Goal: Communication & Community: Answer question/provide support

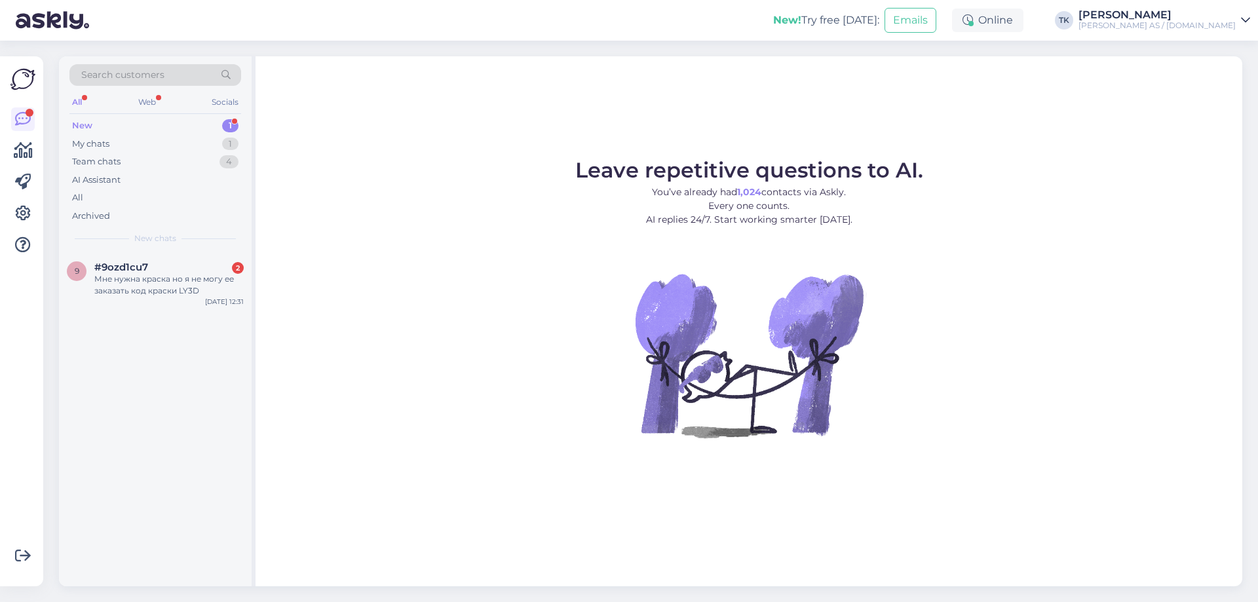
click at [97, 126] on div "New 1" at bounding box center [155, 126] width 172 height 18
click at [153, 289] on div "Мне нужна краска но я не могу ее заказать код краски LY3D" at bounding box center [168, 285] width 149 height 24
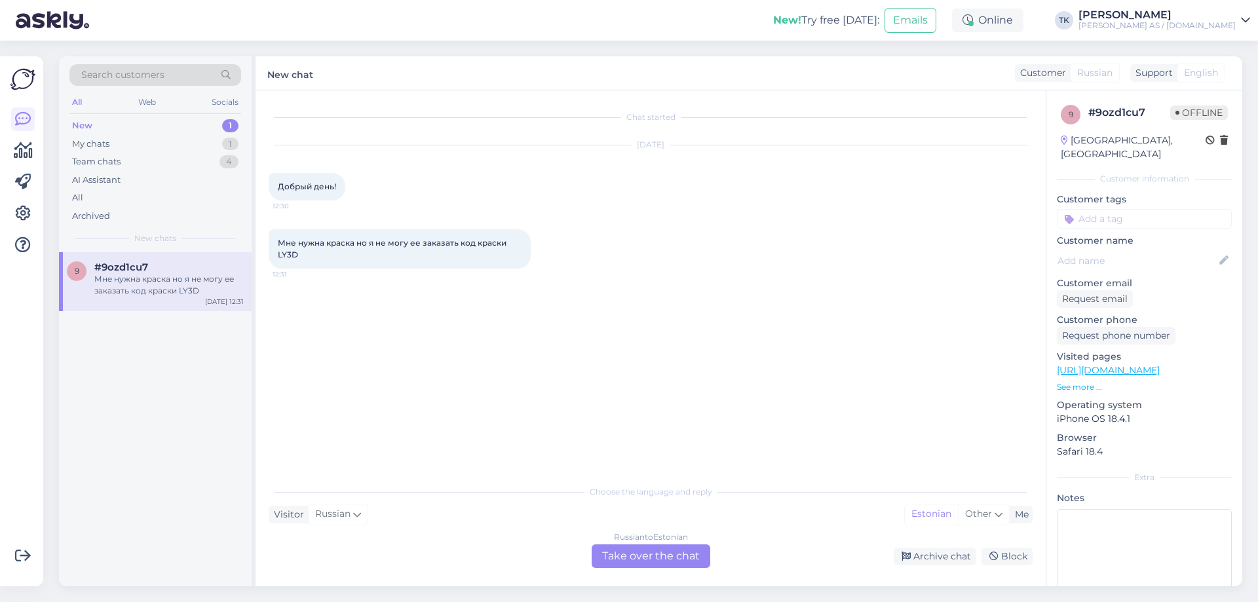
click at [647, 554] on div "Russian to Estonian Take over the chat" at bounding box center [651, 556] width 119 height 24
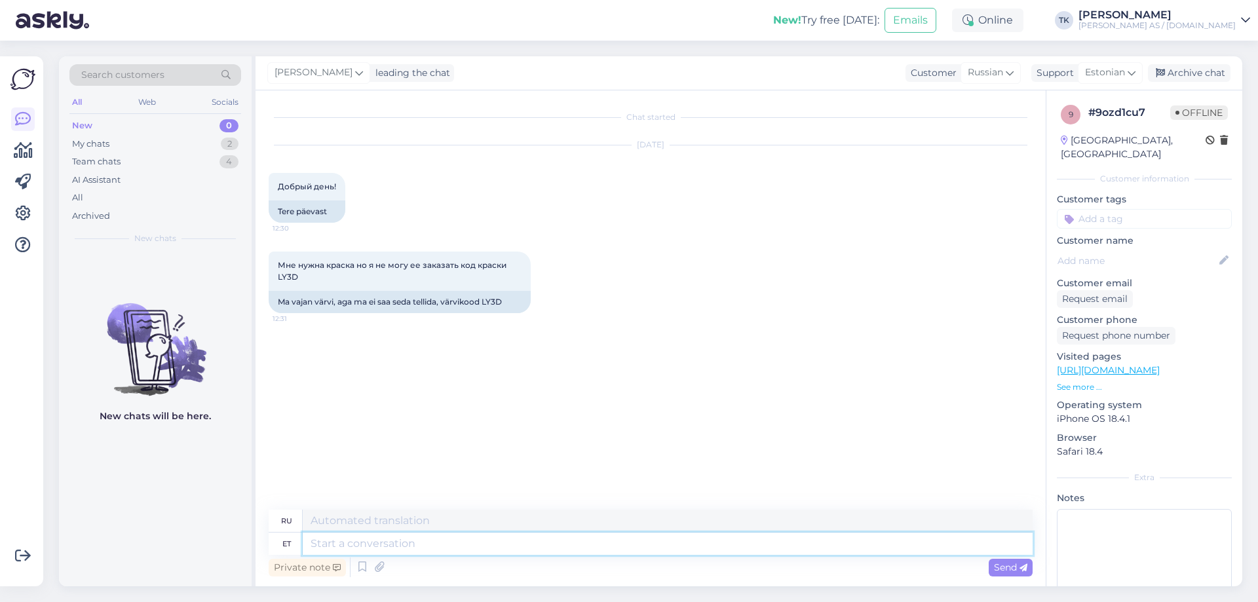
click at [339, 546] on textarea at bounding box center [668, 544] width 730 height 22
type textarea "Tere"
type textarea "Привет"
type textarea "Tere päevast"
type textarea "Добрый день"
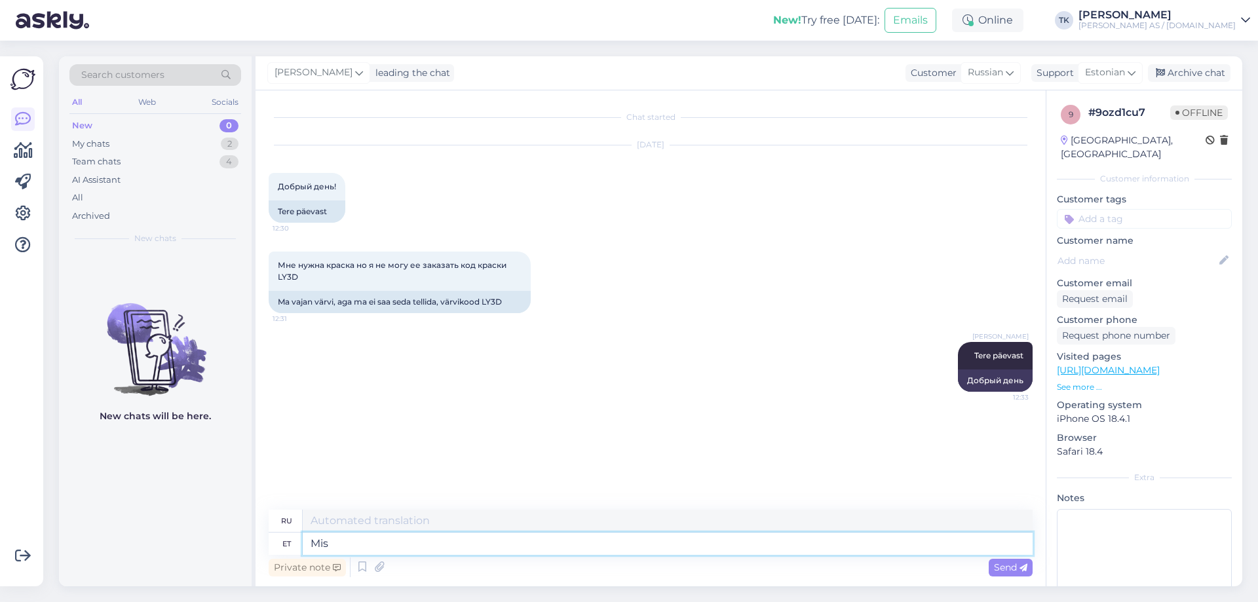
type textarea "Mis"
type textarea "Что"
type textarea "Mis kuj"
type textarea "Какая форма?"
type textarea "Mis"
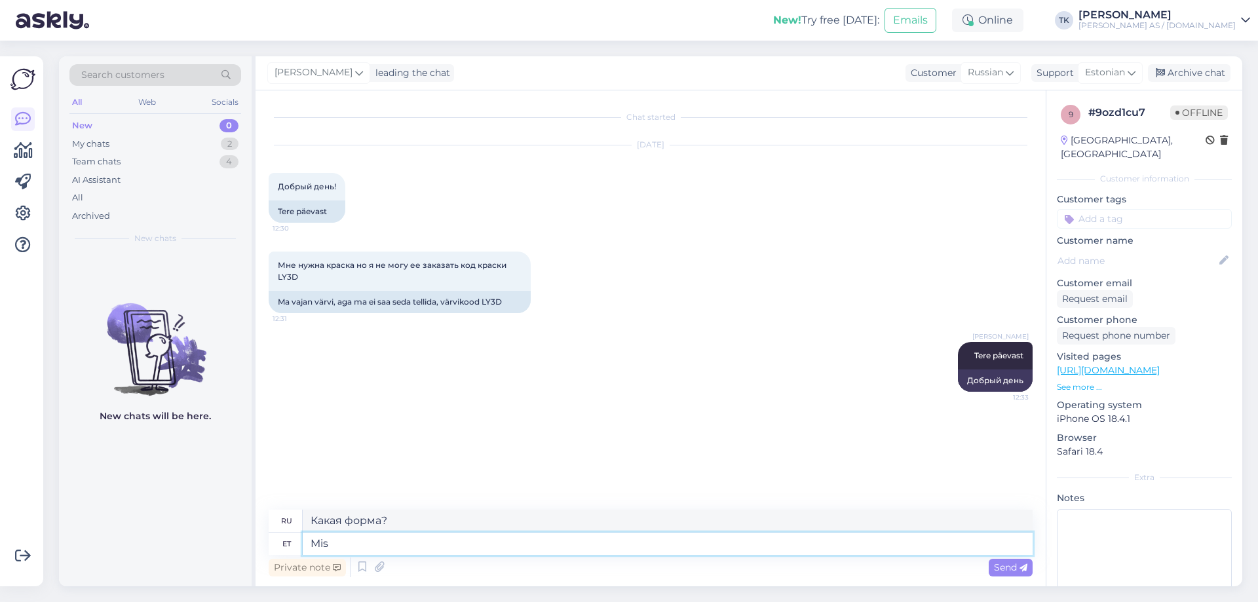
type textarea "Что"
type textarea "M"
type textarea "Jah s"
type textarea "Да"
type textarea "Jah selline"
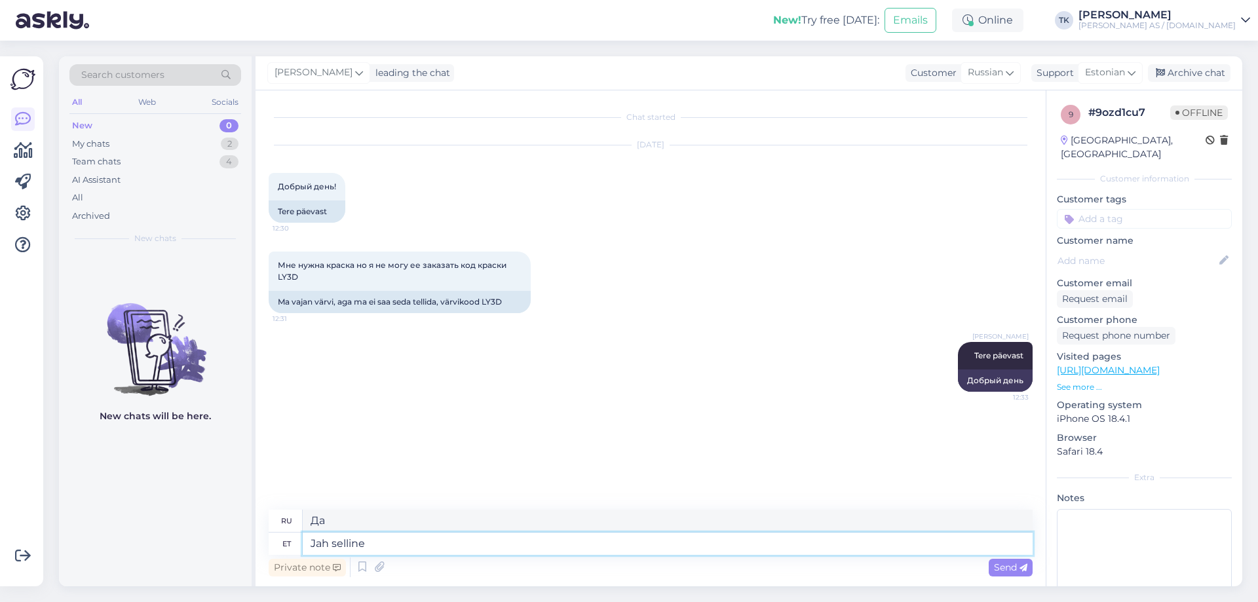
type textarea "Да, вот так"
type textarea "Jah selline värvitoon"
type textarea "Да, этот цвет."
type textarea "Jah selline värvitoon on"
type textarea "Да, это тот самый цвет."
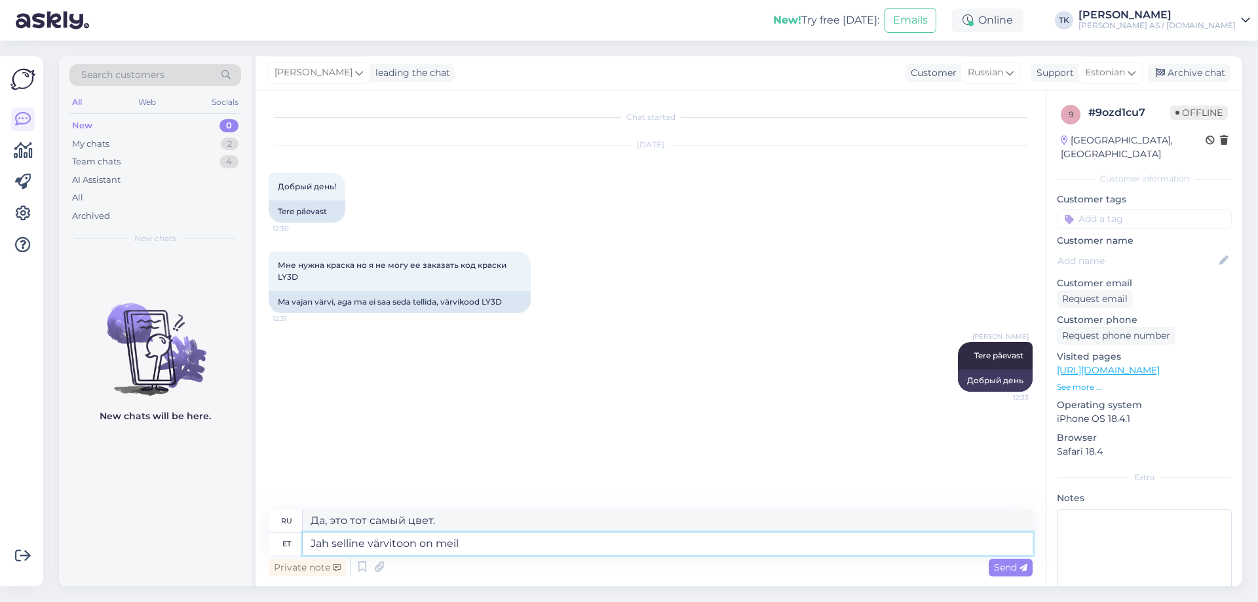
type textarea "Jah selline värvitoon on meil"
type textarea "Да, у нас есть этот цвет."
type textarea "Jah selline värvitoon on meil olemas. Millisel k"
type textarea "Да, у нас есть этот цвет. Какой именно?"
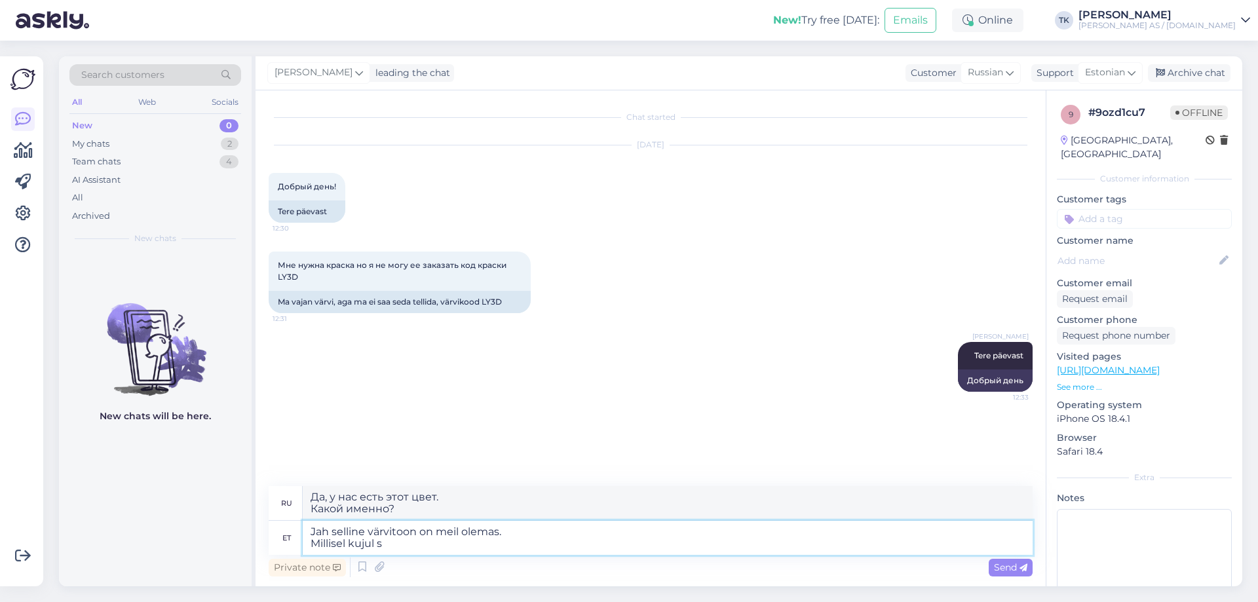
type textarea "Jah selline värvitoon on meil olemas. Millisel kujul se"
type textarea "Да, у нас есть этот цвет. В какой форме?"
type textarea "Jah selline värvitoon on meil olemas. Millisel kujul [PERSON_NAME] s"
type textarea "Да, у нас есть этот цвет. В какой форме находится этот цвет?"
type textarea "Jah selline värvitoon on meil olemas. Millisel kujul [PERSON_NAME] soovite?"
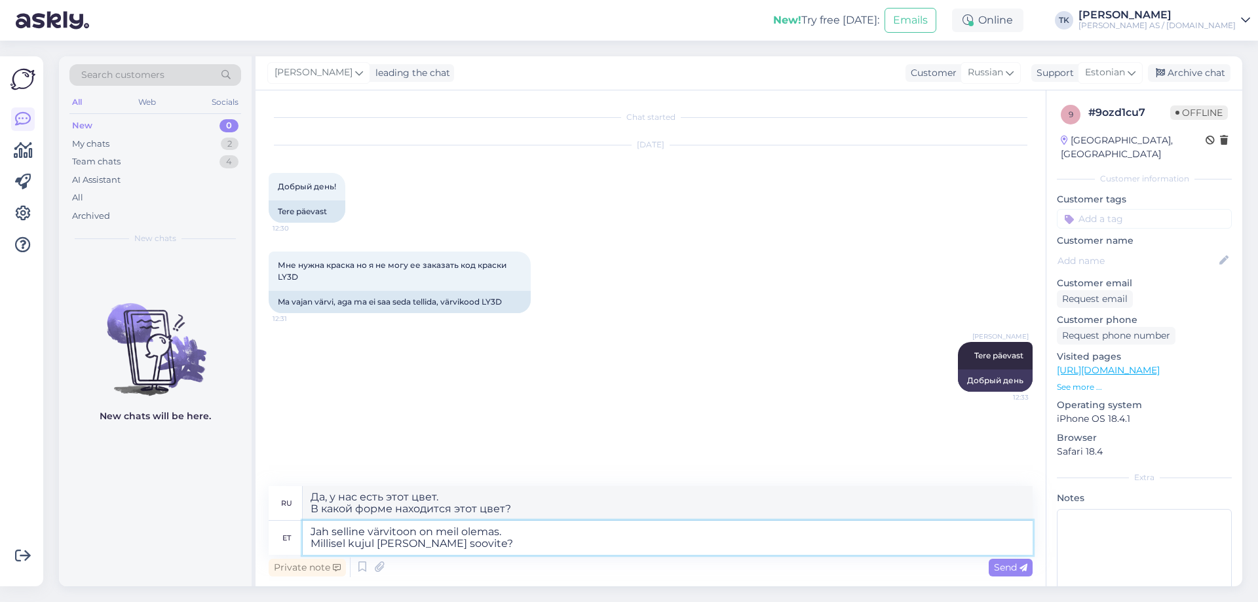
type textarea "Да, у нас есть этот цвет. В каком виде вам понравился бы этот цвет?"
type textarea "Jah selline värvitoon on meil olemas. Millisel kujul [PERSON_NAME] soovite? [GE…"
type textarea "Да, у нас есть этот цвет. В каком виде вам нужен этот цвет? Для покрасочного пи…"
type textarea "Jah selline värvitoon on meil olemas. Millisel kujul [PERSON_NAME] soovite? Vär…"
type textarea "Да, у нас есть этот цвет. В каком виде вам нужен этот цвет? Для краскопульта или"
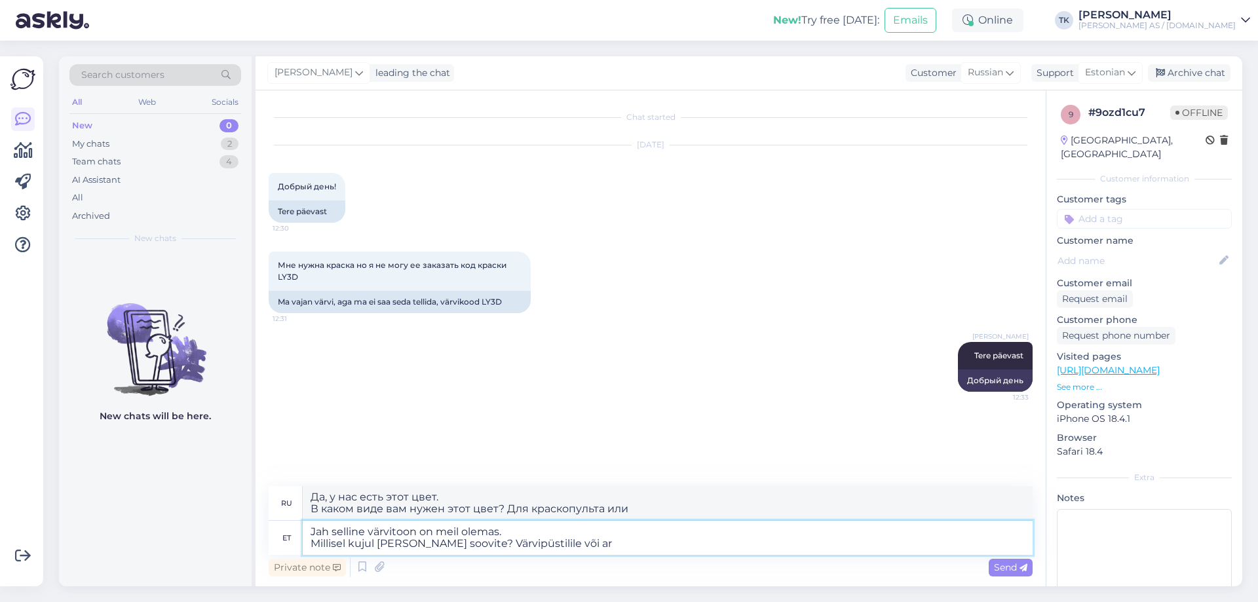
type textarea "Jah selline värvitoon on meil olemas. Millisel kujul [PERSON_NAME] soovite? Vär…"
type textarea "Да, у нас есть этот цвет. В каком виде вам нужен этот цвет? Для покрасочного пи…"
type textarea "Jah selline värvitoon on meil olemas. Millisel kujul [PERSON_NAME] soovite? Vär…"
type textarea "Да, у нас есть этот цвет. В каком виде вам нужен этот цвет? В краскопульте или …"
click at [528, 541] on textarea "Jah selline värvitoon on meil olemas. Millisel kujul [PERSON_NAME] soovite? Vär…" at bounding box center [668, 538] width 730 height 34
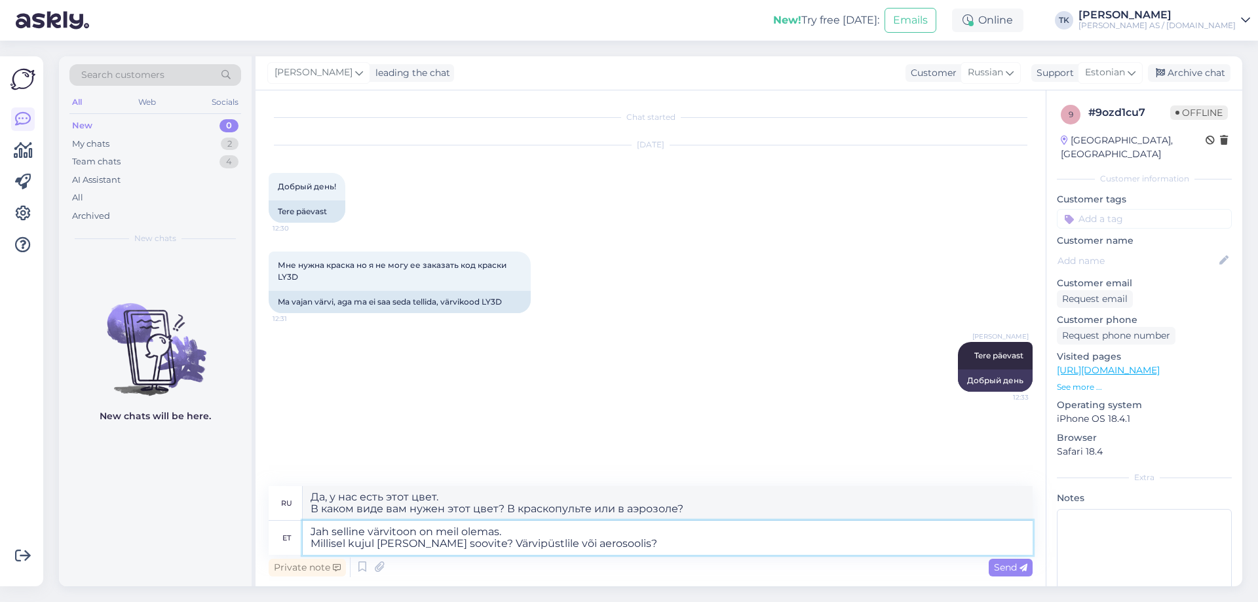
type textarea "Jah selline värvitoon on meil olemas. Millisel kujul [PERSON_NAME] soovite? Vär…"
type textarea "Да, у нас есть этот цвет. В каком виде вам нужен этот цвет? Для краскопульта ил…"
type textarea "Jah selline värvitoon on meil olemas. Millisel kujul [PERSON_NAME] soovite? Vär…"
click at [661, 546] on textarea "Jah selline värvitoon on meil olemas. Millisel kujul [PERSON_NAME] soovite? Vär…" at bounding box center [668, 538] width 730 height 34
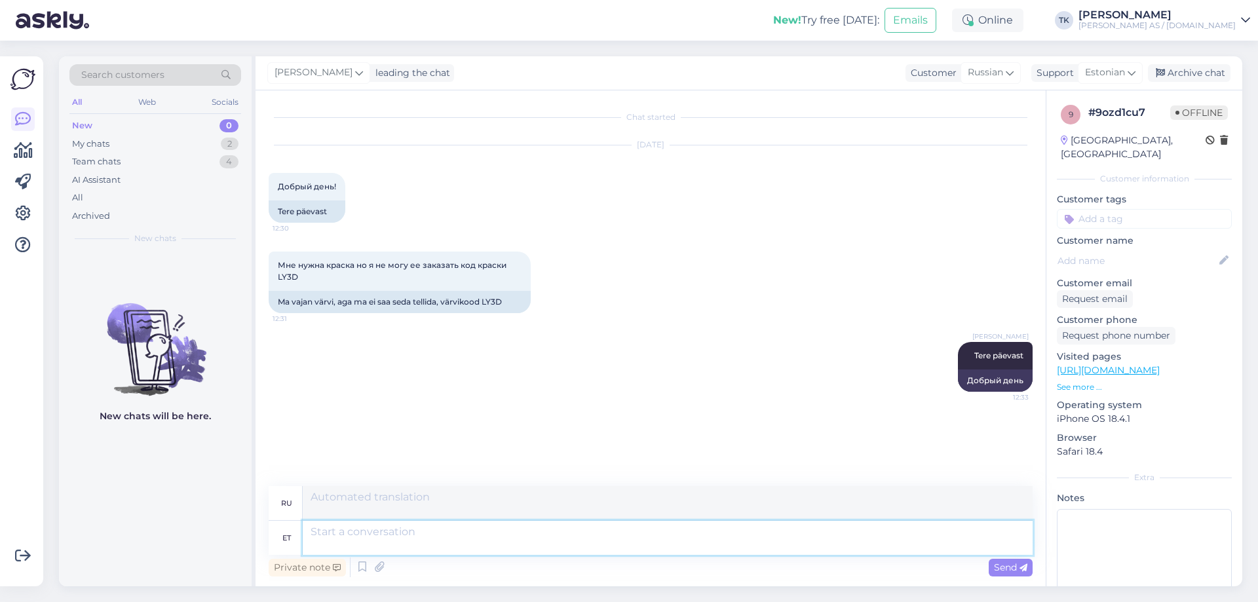
scroll to position [22, 0]
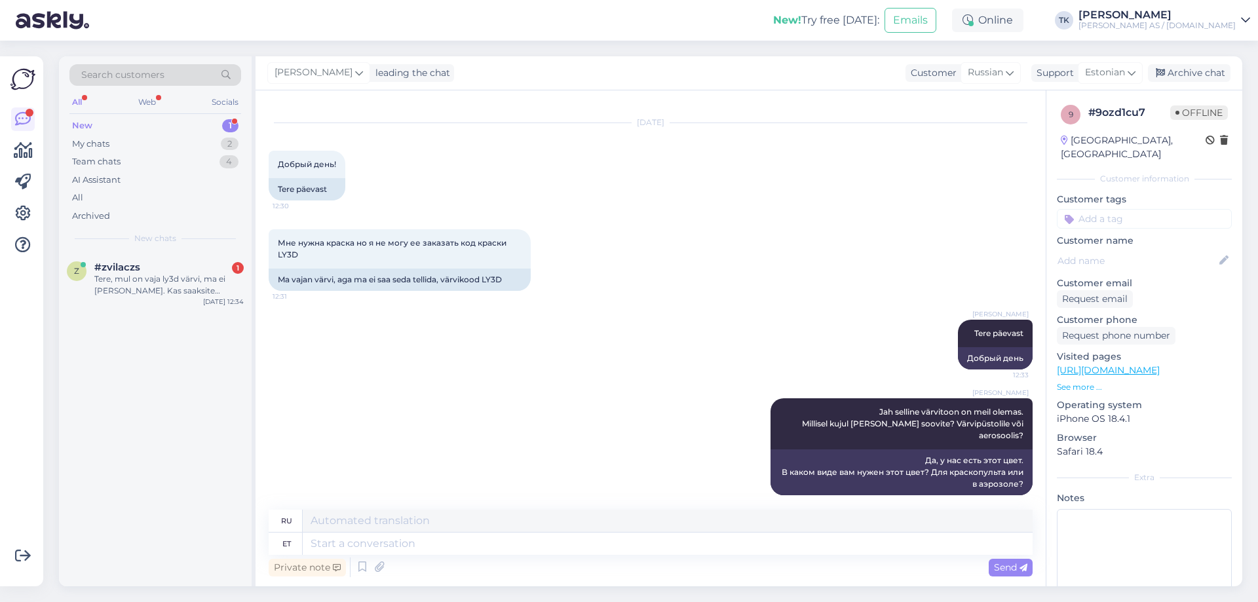
click at [115, 118] on div "New 1" at bounding box center [155, 126] width 172 height 18
click at [187, 123] on div "New 1" at bounding box center [155, 126] width 172 height 18
click at [152, 263] on div "#zvilaczs 1" at bounding box center [168, 267] width 149 height 12
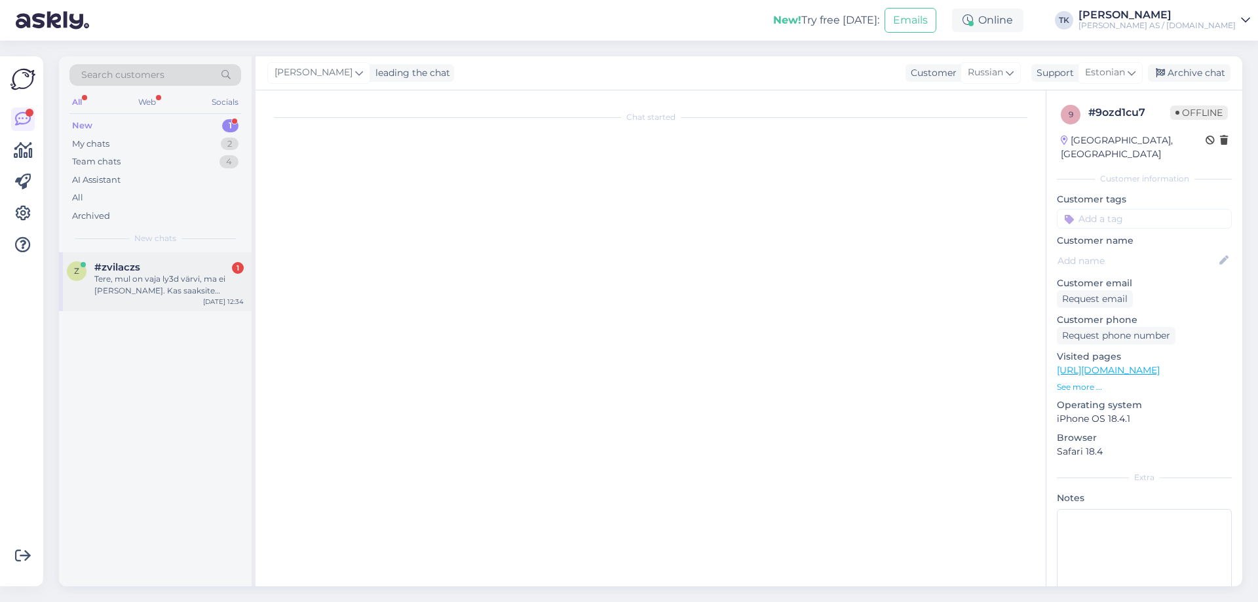
scroll to position [0, 0]
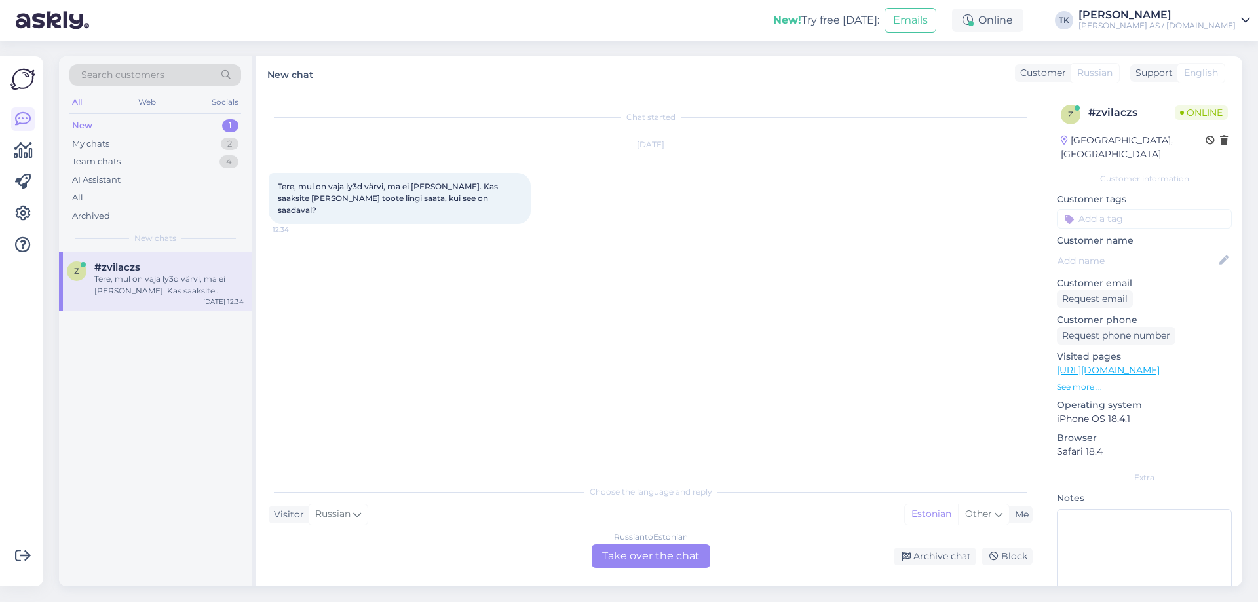
click at [668, 554] on div "Russian to Estonian Take over the chat" at bounding box center [651, 556] width 119 height 24
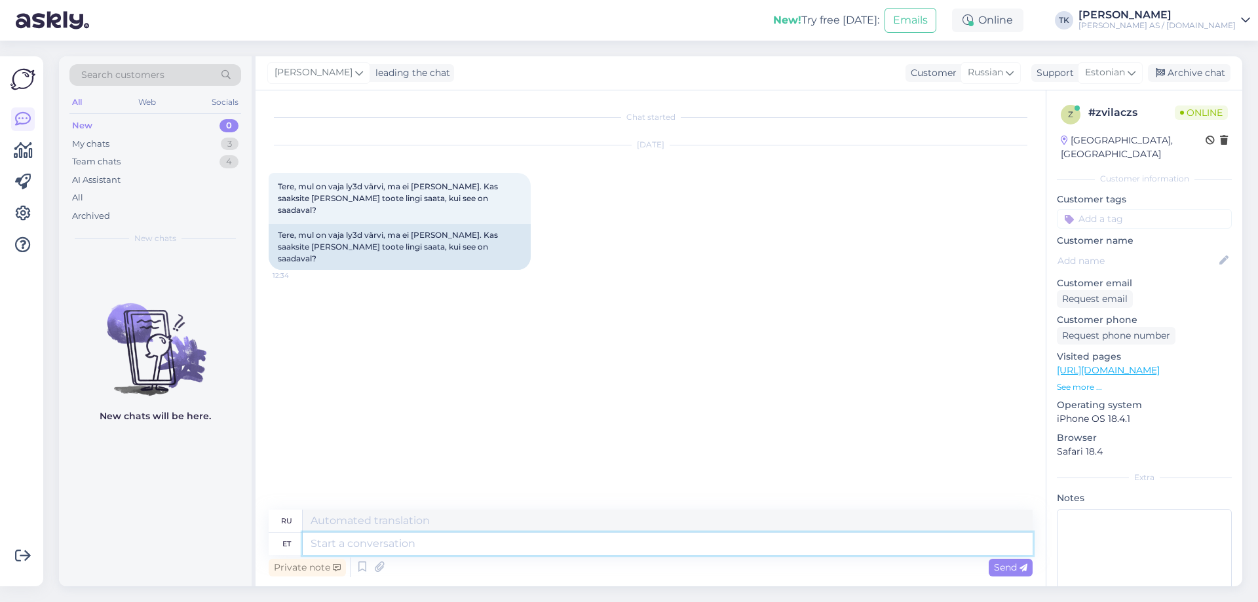
click at [330, 544] on textarea at bounding box center [668, 544] width 730 height 22
type textarea "Tere"
type textarea "Привет"
type textarea "Tere päevast"
type textarea "Добрый день"
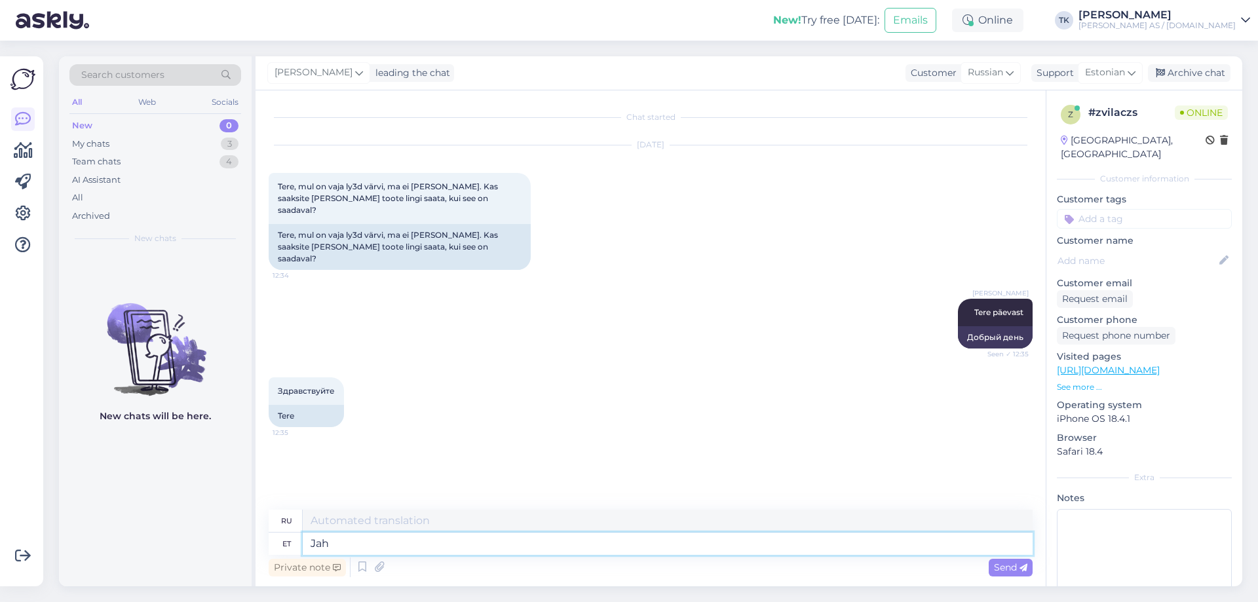
type textarea "Jah s"
type textarea "Да"
type textarea "Jah selline"
type textarea "Да, вот так"
type textarea "Jah selline värv"
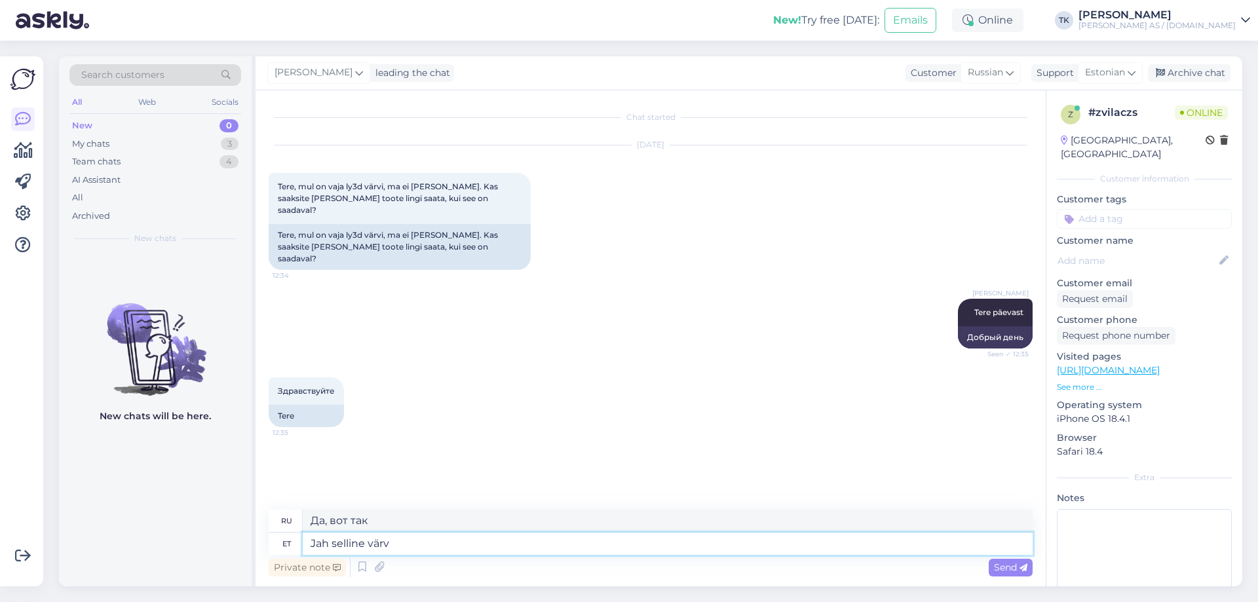
type textarea "Да, этот цвет."
type textarea "Jah selline värv on"
type textarea "Да, это тот самый цвет."
type textarea "Jah selline värv on meil o"
type textarea "Да, у нас есть этот цвет."
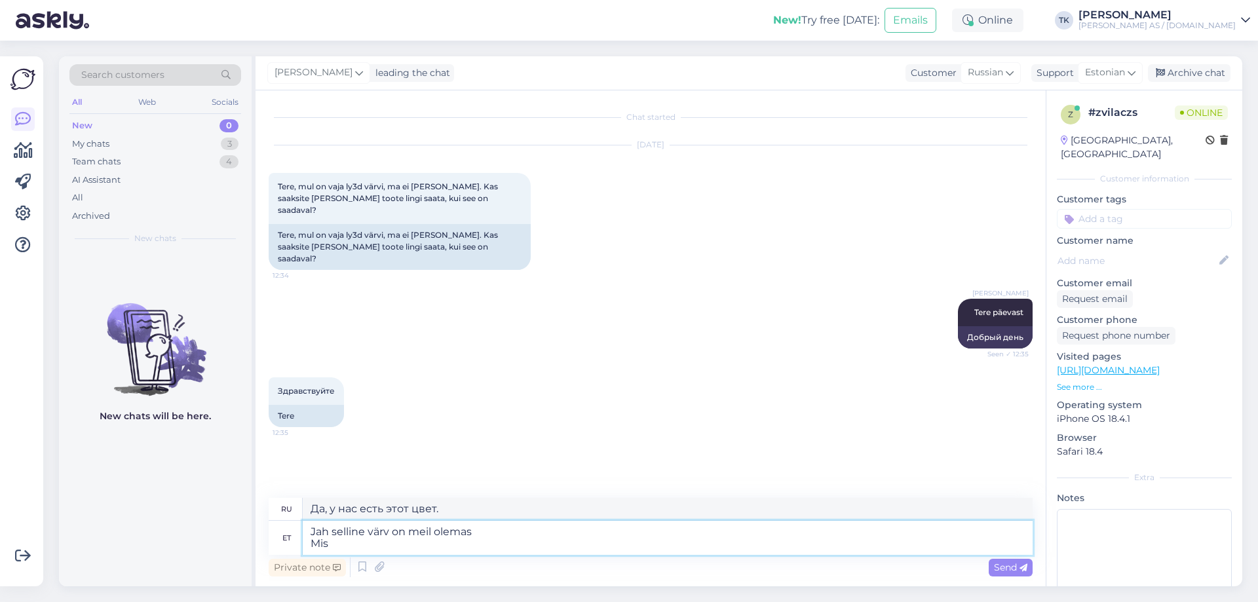
type textarea "Jah selline värv on meil olemas Mis k"
type textarea "Да, у нас есть этот цвет Что"
type textarea "Jah selline värv on meil olemas Mis kujul"
type textarea "Да, у нас есть этот цвет В какой форме?"
type textarea "Jah selline värv on meil olemas Mis kujul soovite se"
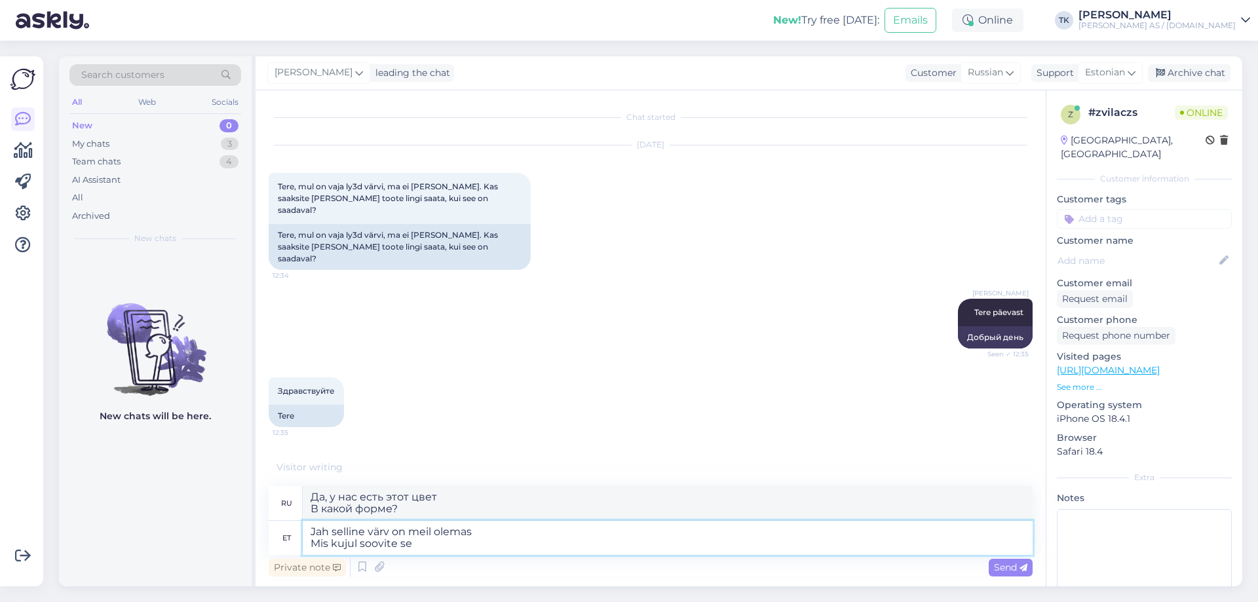
type textarea "Да, у нас есть этот цвет Какую форму вы хотите?"
type textarea "Jah selline värv on meil olemas Mis kujul soovite seda"
type textarea "Да, у нас есть этот цвет В каком виде он вам нужен?"
type textarea "Jah selline värv on meil olemas Mis kujul soovite [PERSON_NAME] -"
type textarea "Да, у нас есть этот цвет В каком виде вы хотите этот цвет -"
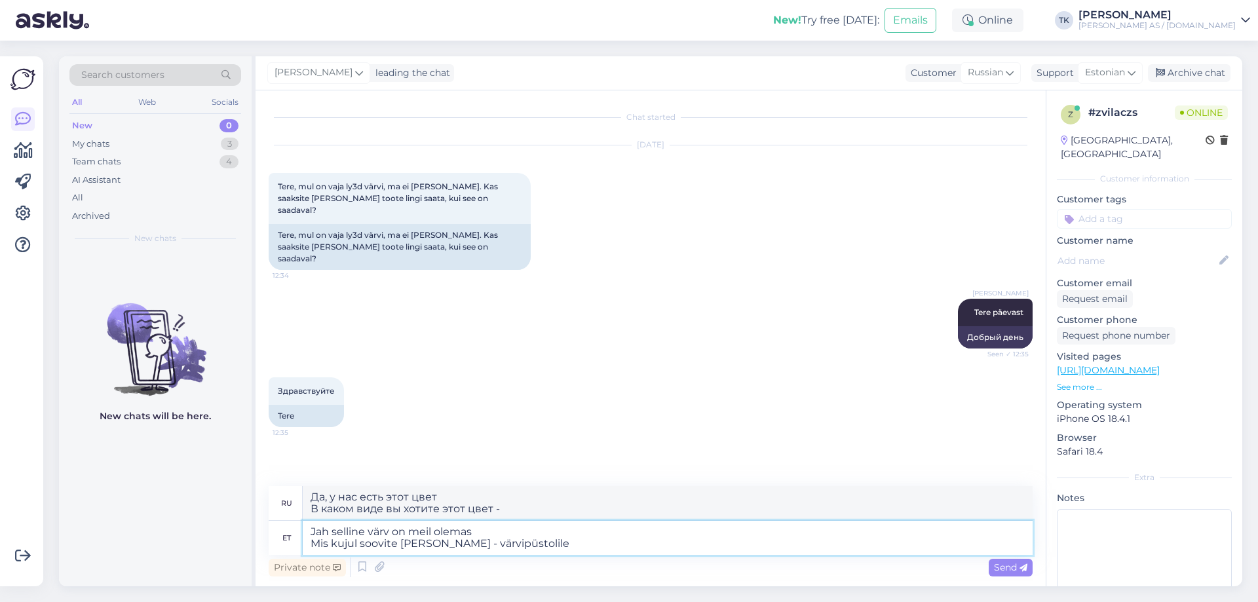
type textarea "Jah selline värv on meil olemas Mis kujul soovite [PERSON_NAME] - värvipüstolile"
type textarea "Да, у нас есть этот цвет В каком виде вы хотите этот цвет - для покрасочного пи…"
type textarea "Jah selline värv on meil olemas Mis kujul soovite [PERSON_NAME] - värvipüstolil…"
type textarea "Да, у нас есть этот цвет В каком виде вы хотите этот цвет - для покрасочного пи…"
type textarea "Jah selline värv on meil olemas Mis kujul soovite [PERSON_NAME] - värvipüstolil…"
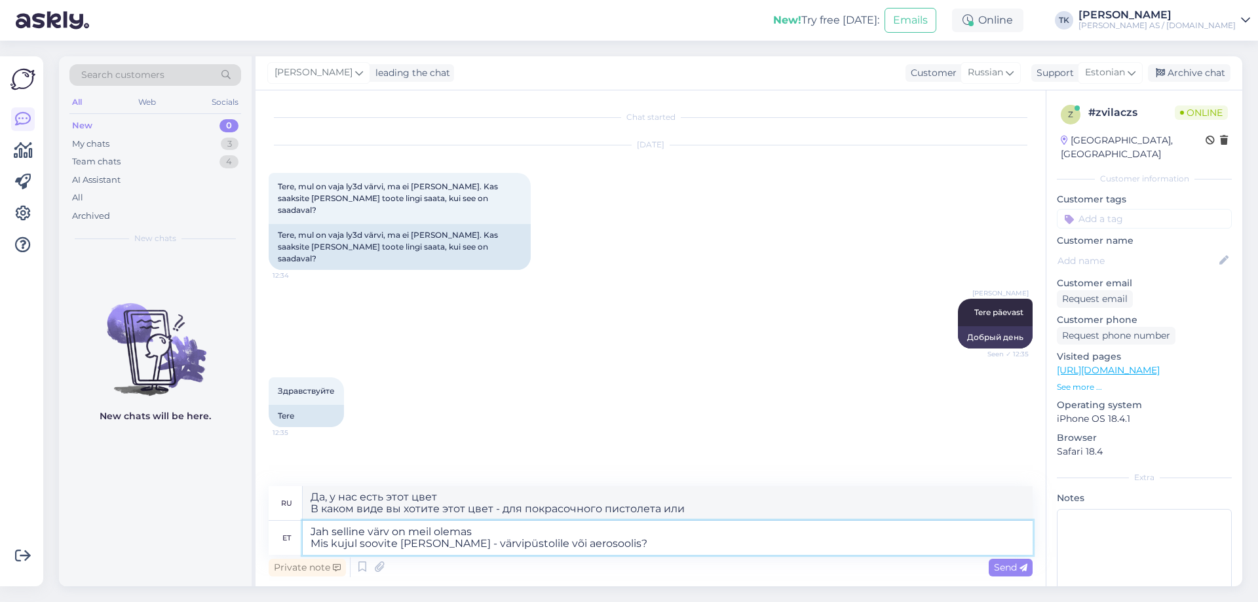
type textarea "Да, у нас есть этот цвет В каком виде вам нужен этот цвет - для покрасочного пи…"
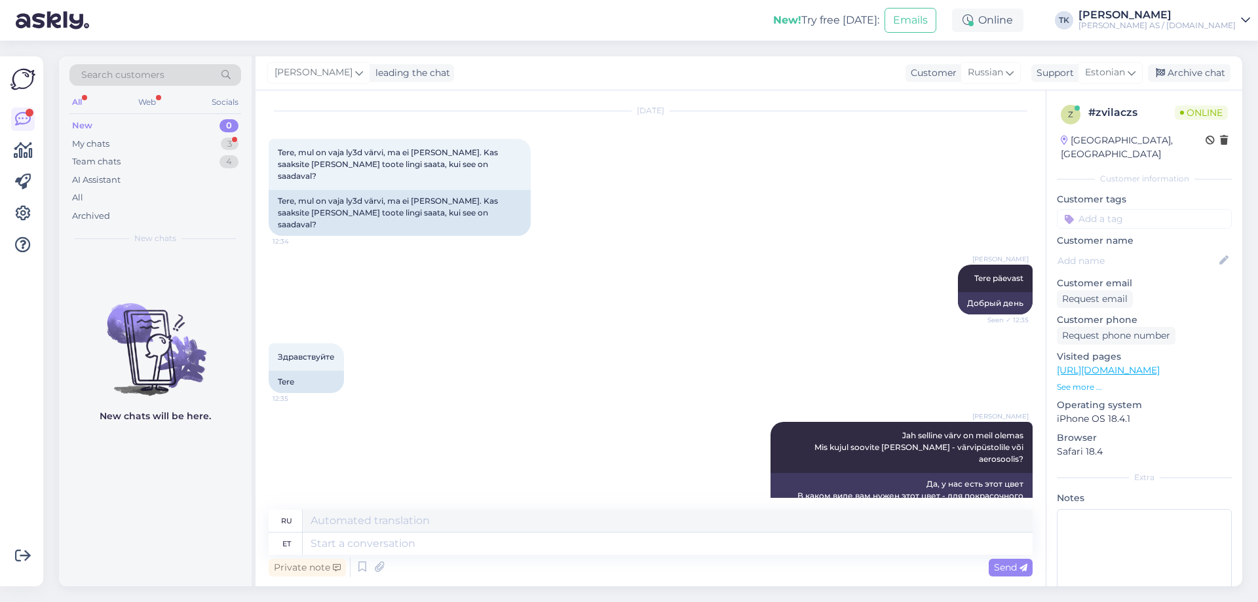
scroll to position [113, 0]
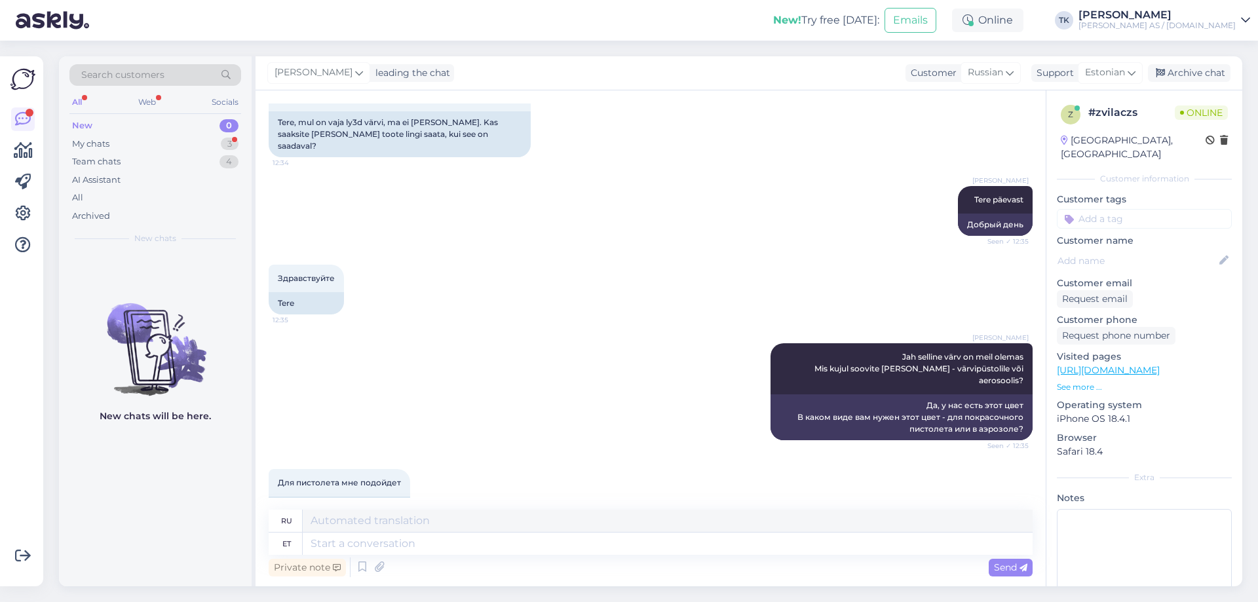
click at [640, 102] on div "Chat started [DATE] Tere, mul on vaja ly3d värvi, ma ei [PERSON_NAME]. Kas saak…" at bounding box center [651, 338] width 790 height 496
click at [726, 68] on div "[PERSON_NAME] leading the chat Customer Russian Support Estonian Archive chat" at bounding box center [749, 73] width 987 height 34
click at [335, 544] on textarea at bounding box center [668, 544] width 730 height 22
type textarea "Saame s"
type textarea "Мы можем"
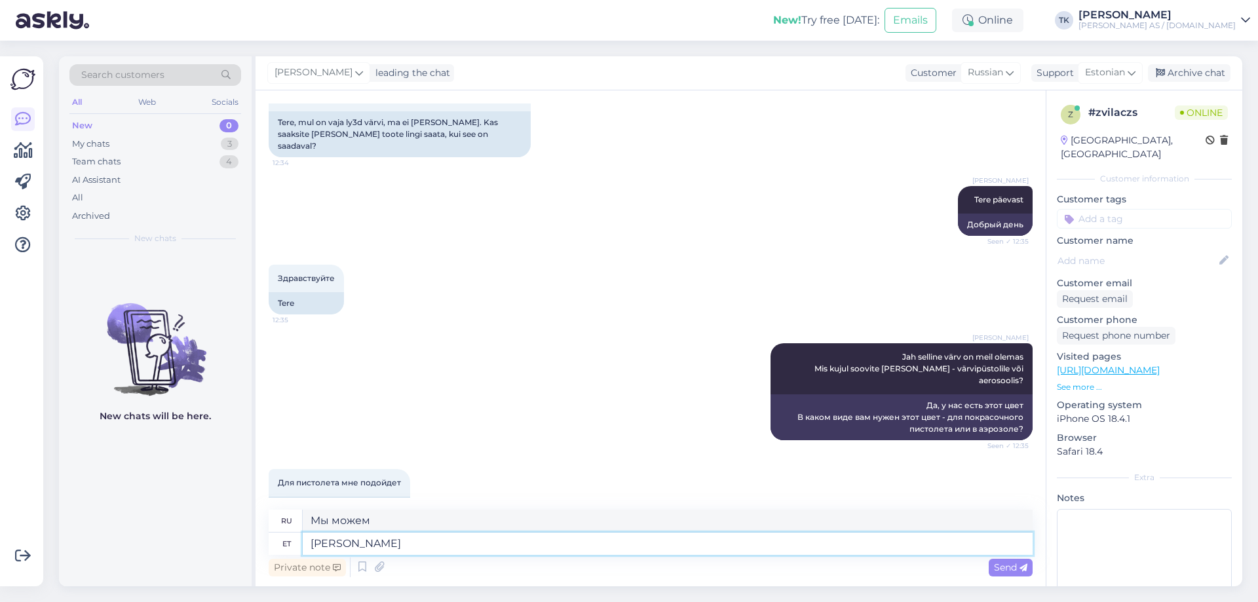
type textarea "[PERSON_NAME]"
type textarea "Мы поняли."
type textarea "[PERSON_NAME] valmistada"
type textarea "Мы можем это сделать."
type textarea "[PERSON_NAME] valmistada pinnavärvina"
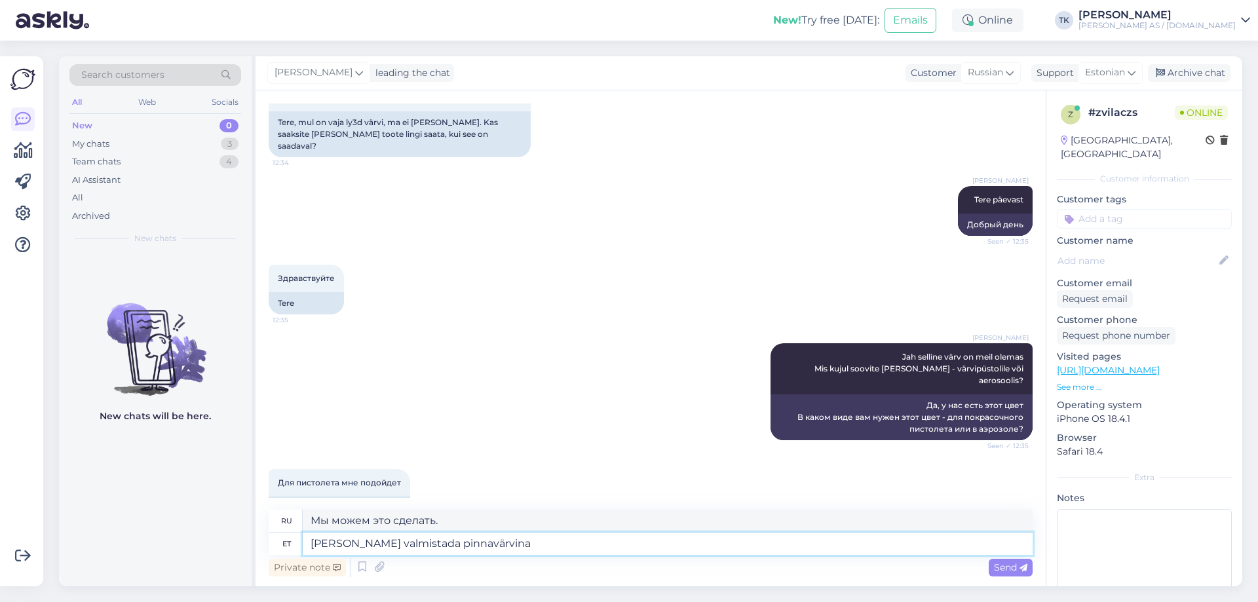
type textarea "Мы можем сделать это как поверхностную краску"
type textarea "[PERSON_NAME] valmistada pinnavärvina ja k"
type textarea "Мы можем сделать это как поверхностную краску и"
type textarea "[PERSON_NAME] valmistada pinnavärvina ja ka"
type textarea "Мы можем производить его как поверхностную краску, а также"
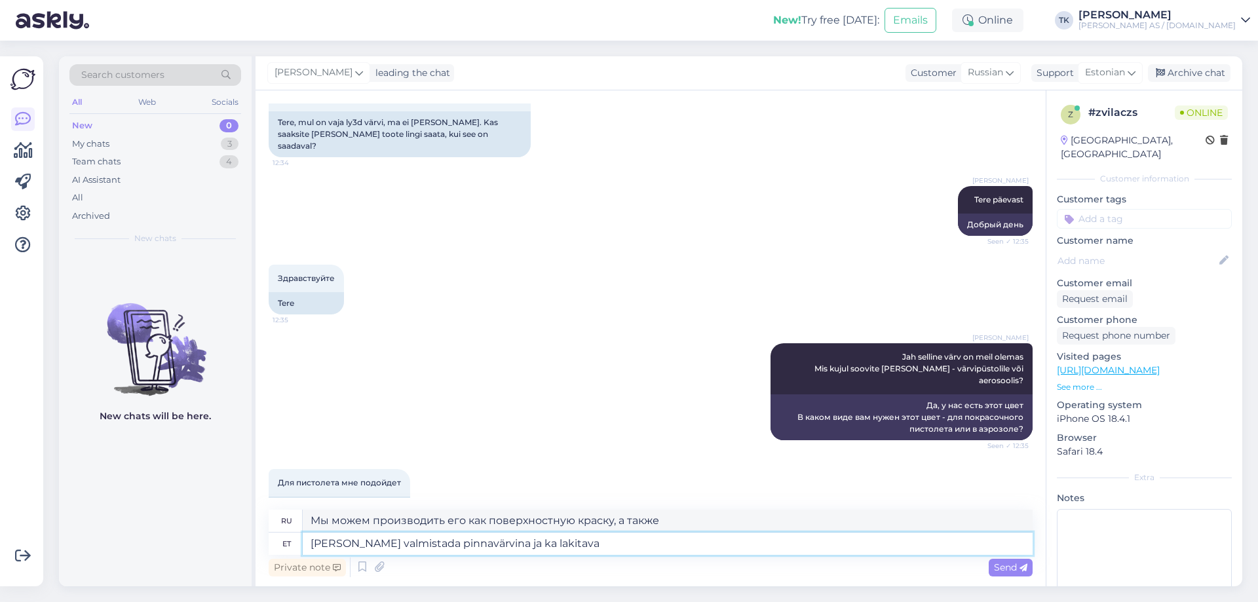
type textarea "[PERSON_NAME] valmistada pinnavärvina ja ka lakitava"
type textarea "Мы можем производить его как поверхностную краску, а также как лак."
type textarea "[PERSON_NAME] valmistada pinnavärvina ja ka lakitava värvina"
type textarea "Мы можем производить ее как поверхностную краску, а также как лакируемую краску."
type textarea "[PERSON_NAME] valmistada pinnavärvina ja ka laki"
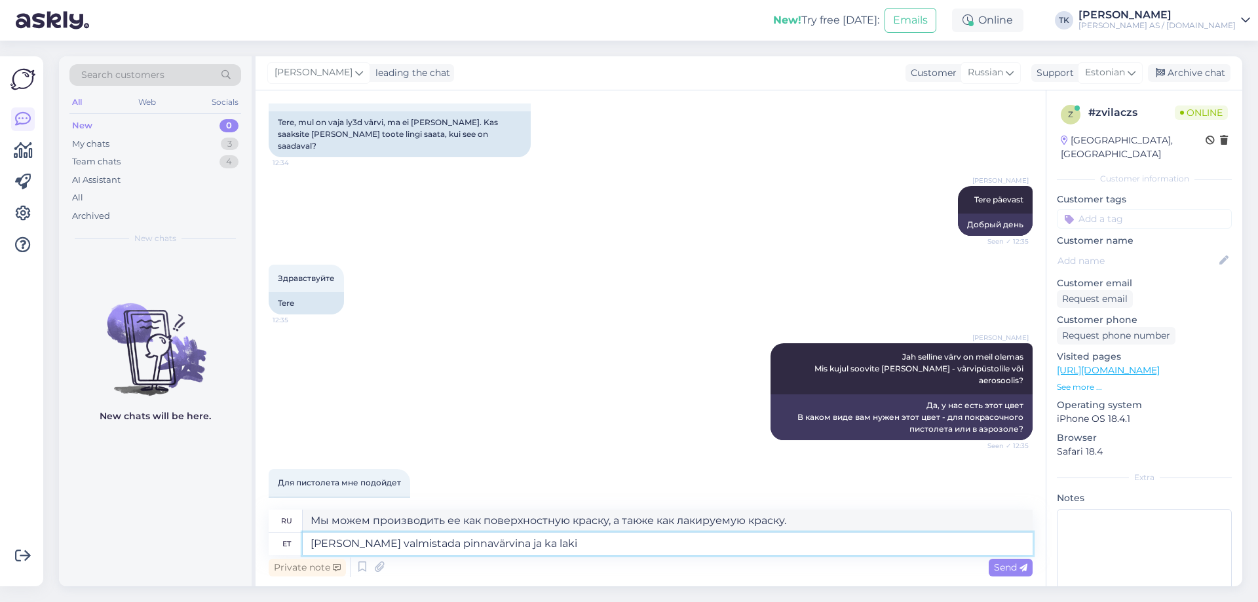
type textarea "Мы можем производить его как поверхностную краску, а также как лак."
type textarea "[PERSON_NAME] valmistada pinnavärvina ja ka"
type textarea "Мы можем производить его как поверхностную краску, а также"
type textarea "[PERSON_NAME] valmistada pinnavärvina ja ka ülelakitava"
type textarea "Мы можем производить ее как поверхностную краску, а также как финишное покрытие."
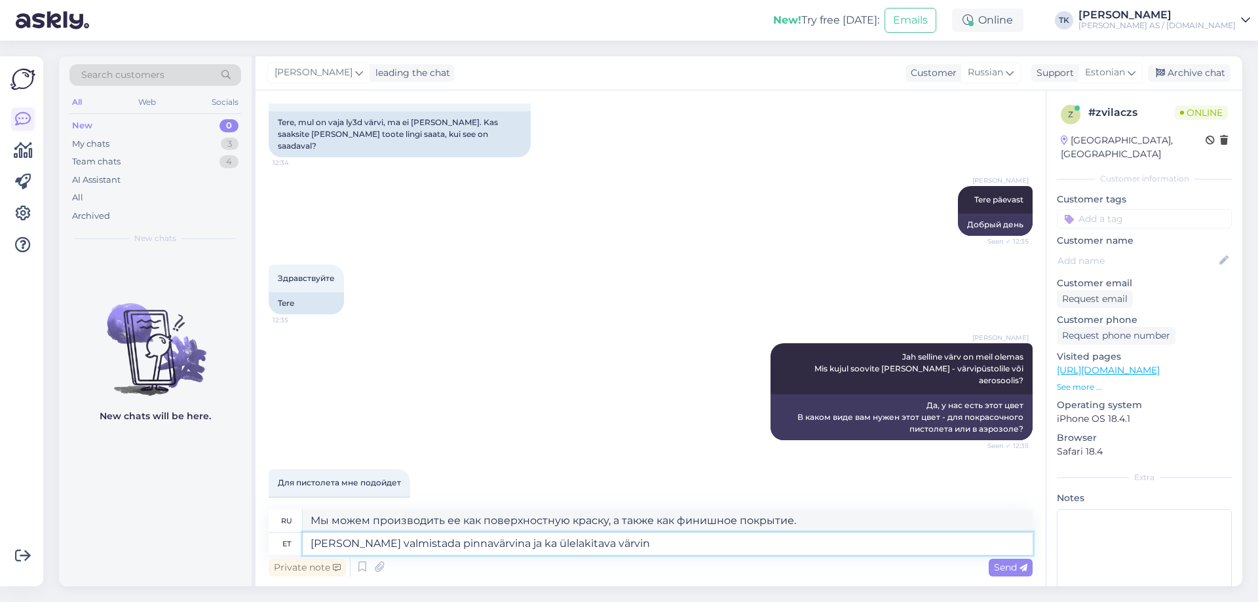
type textarea "[PERSON_NAME] valmistada pinnavärvina ja ka ülelakitava värvina"
type textarea "Мы можем производить ее как поверхностную краску, а также как краску для верхне…"
type textarea "[PERSON_NAME] valmistada pinnavärvina ja ka ülelak"
type textarea "Мы можем производить ее как поверхностную краску, а также как финишное покрытие."
type textarea "[PERSON_NAME] valmistada pinnavärvina ja ka"
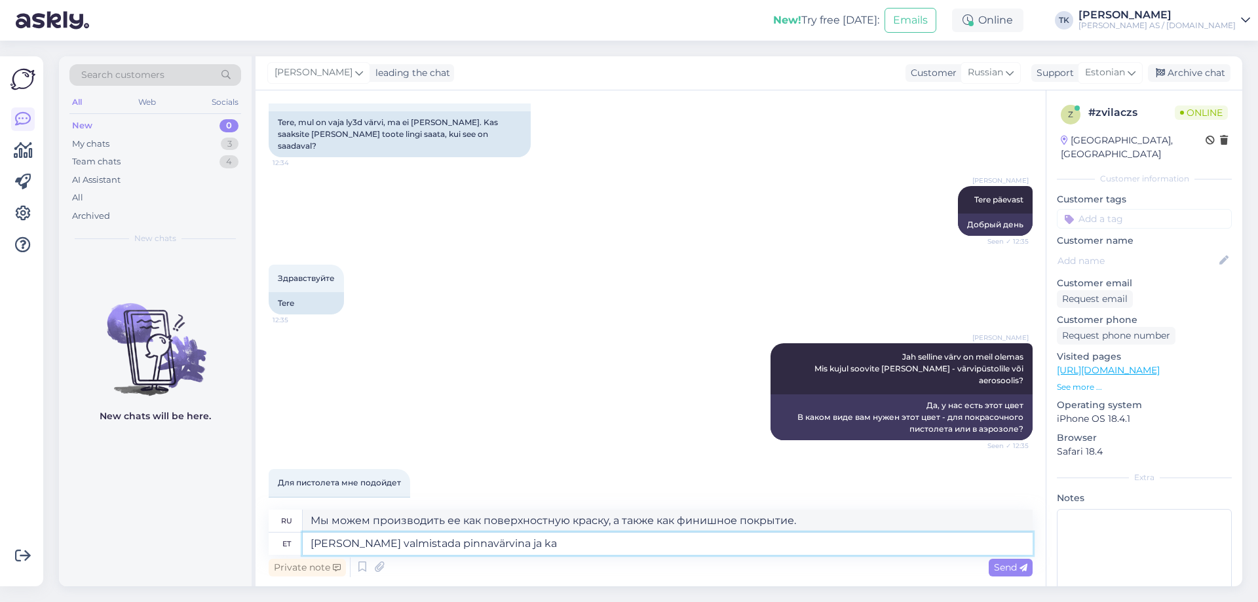
type textarea "Мы можем производить его как поверхностную краску, а также"
type textarea "[PERSON_NAME] valmistada pinnavärvina ja ka lakitav"
type textarea "Мы можем производить его как поверхностную краску, а также как лак."
type textarea "[PERSON_NAME] valmistada pinnavärvina ja ka"
type textarea "Мы можем производить его как поверхностную краску, а также"
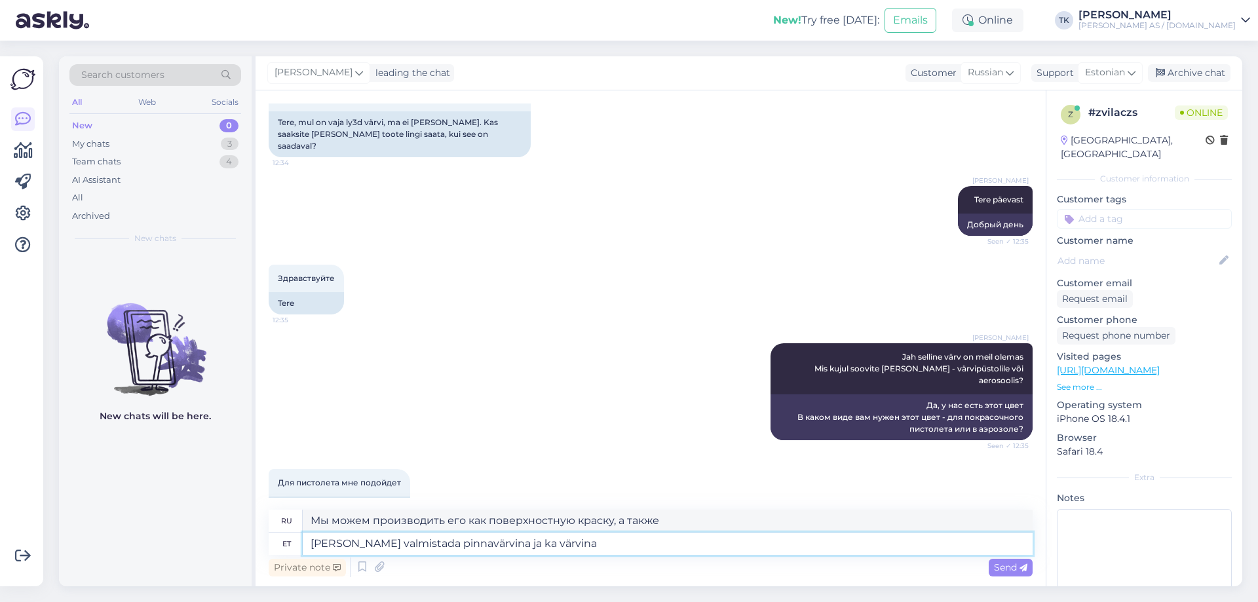
type textarea "[PERSON_NAME] valmistada pinnavärvina ja ka värvina m"
type textarea "Мы можем производить его как поверхностное покрытие, а также как краску."
type textarea "[PERSON_NAME] valmistada pinnavärvina ja ka värvina mis"
type textarea "Мы можем производить ее как поверхностную краску, а также как краску, которая"
type textarea "[PERSON_NAME] valmistada pinnavärvina ja ka värvina mis on vaja k"
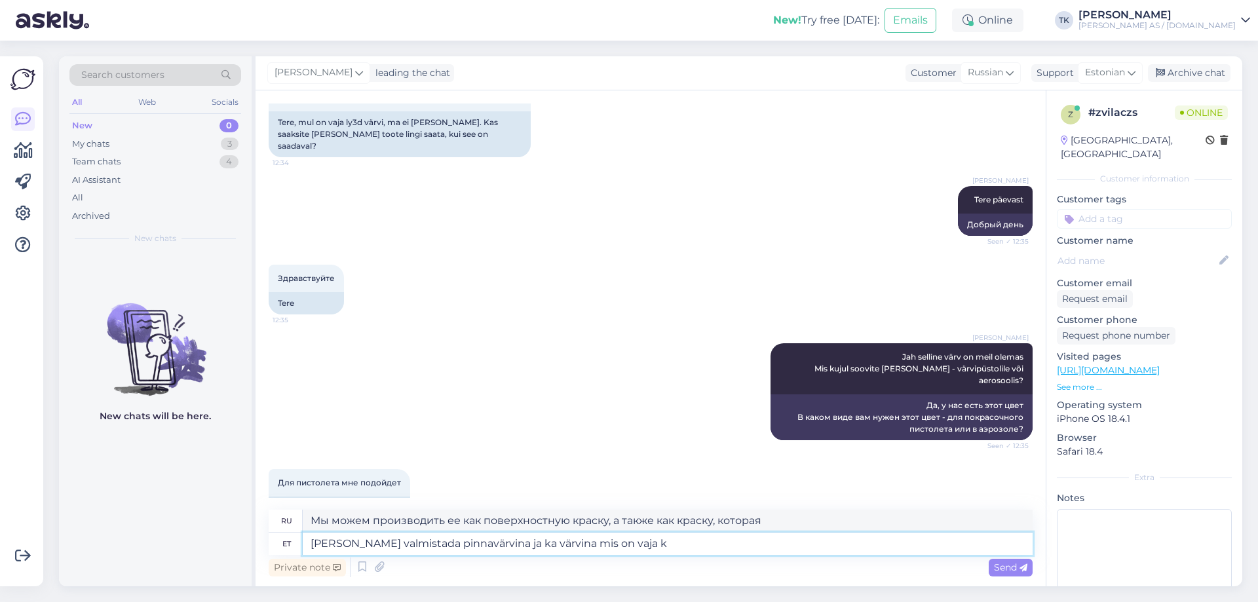
type textarea "Мы можем производить ее как поверхностную краску, а также как краску, которая н…"
type textarea "[PERSON_NAME] valmistada pinnavärvina ja ka värvina mis on vaja katta"
type textarea "Мы можем производить ее как поверхностную краску, а также как краску, которую н…"
type textarea "[PERSON_NAME] valmistada pinnavärvina ja ka värvina mis on vaja katta lakiga"
type textarea "Мы можем производить ее как поверхностную краску, а также как краску, подлежащу…"
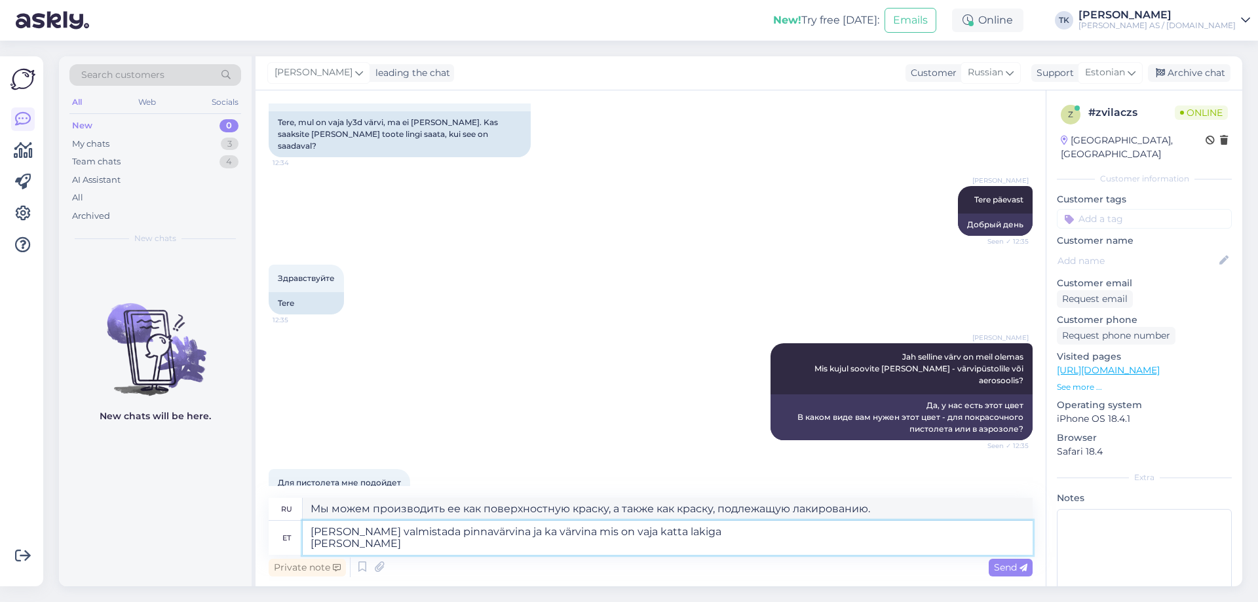
type textarea "[PERSON_NAME] valmistada pinnavärvina ja ka värvina mis on vaja katta lakiga La…"
type textarea "Мы можем производить ее как поверхностную краску, а также как краску, которую н…"
type textarea "[PERSON_NAME] valmistada pinnavärvina ja ka värvina mis on vaja katta lakiga La…"
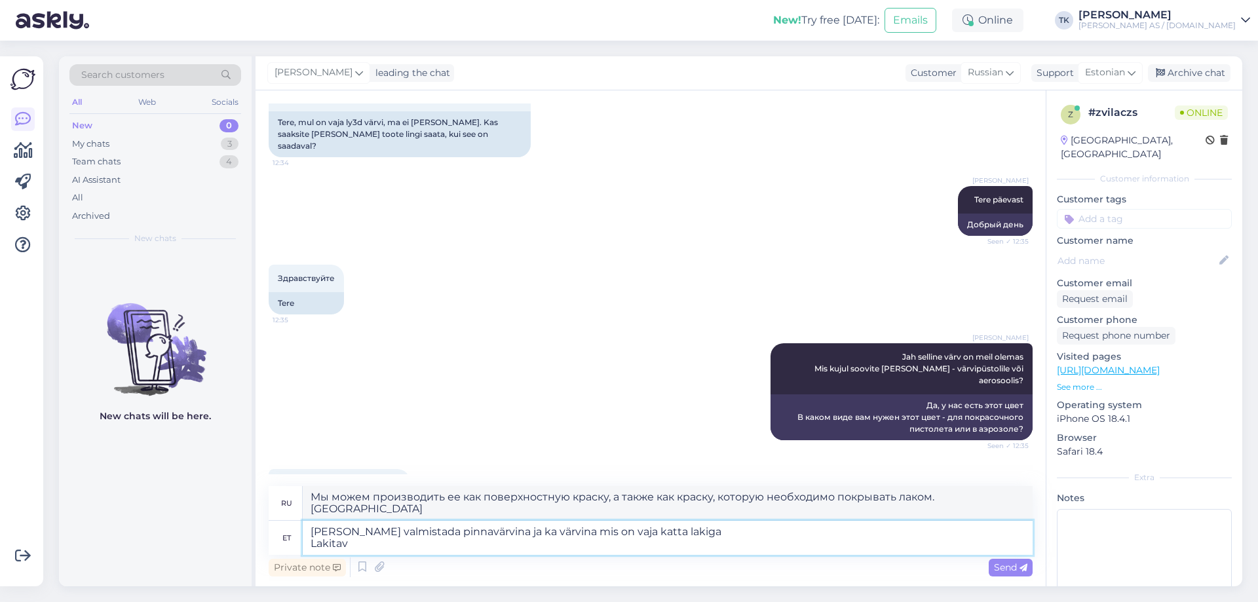
type textarea "Мы можем производить ее как поверхностную краску, а также как краску, которую н…"
type textarea "[PERSON_NAME] valmistada pinnavärvina ja ka värvina mis on vaja katta lakiga La…"
type textarea "Мы можем производить ее как поверхностную краску, а также как краску, которую н…"
type textarea "[PERSON_NAME] valmistada pinnavärvina ja ka värvina mis on vaja katta lakiga La…"
type textarea "Мы можем производить ее как поверхностную краску, а также как краску, которую н…"
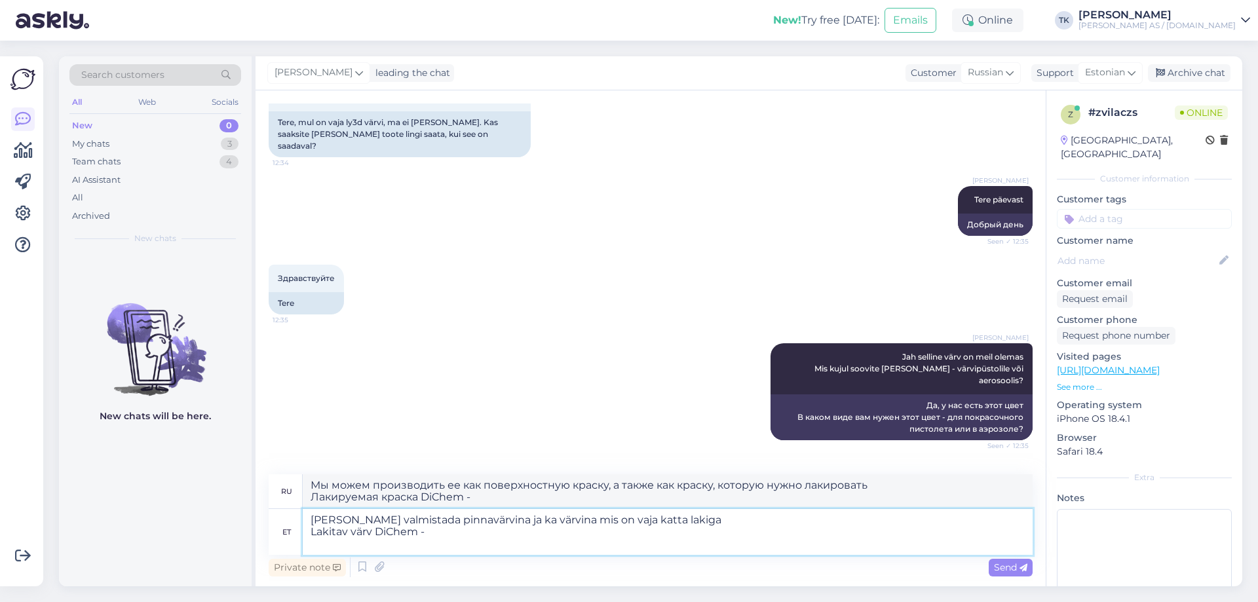
type textarea "[PERSON_NAME] valmistada pinnavärvina ja ka värvina mis on vaja katta lakiga La…"
type textarea "Мы можем производить ее как поверхностную краску, а также как краску, которую н…"
type textarea "[PERSON_NAME] valmistada pinnavärvina ja ka värvina mis on vaja katta lakiga La…"
type textarea "Мы можем производить ее как поверхностную краску, а также как краску, которую н…"
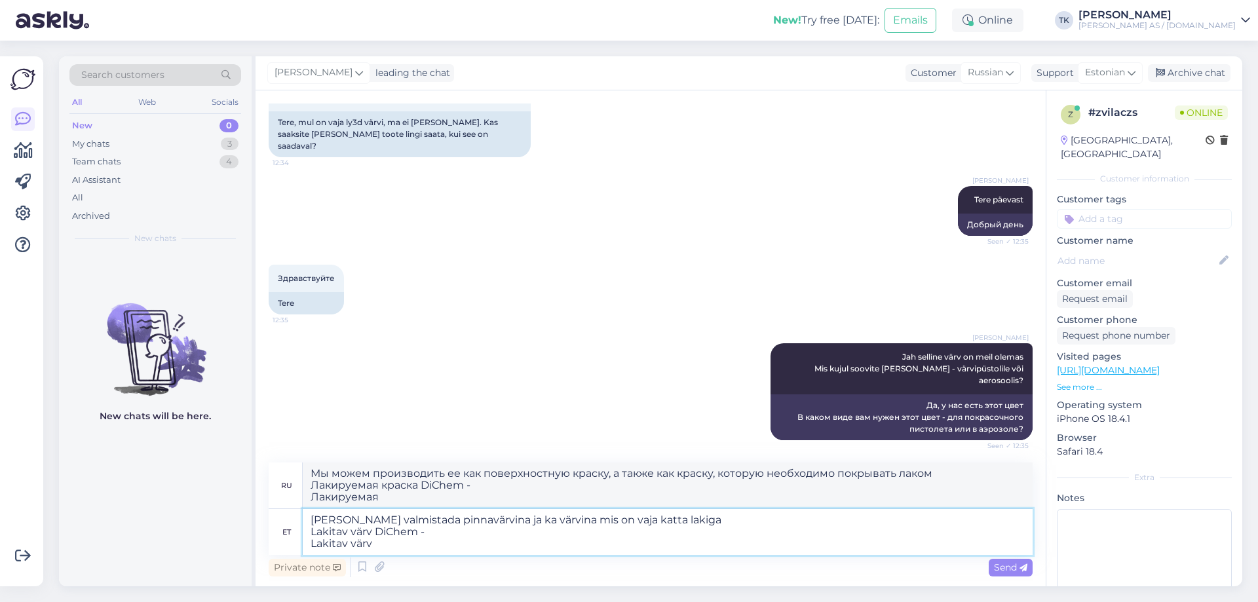
type textarea "[PERSON_NAME] valmistada pinnavärvina ja ka värvina mis on vaja katta lakiga La…"
type textarea "Мы можем производить ее как поверхностную краску, а также как краску, которую н…"
type textarea "[PERSON_NAME] valmistada pinnavärvina ja ka värvina mis on vaja katta lakiga La…"
type textarea "Мы можем производить ее как поверхностную краску, а также как краску, которую н…"
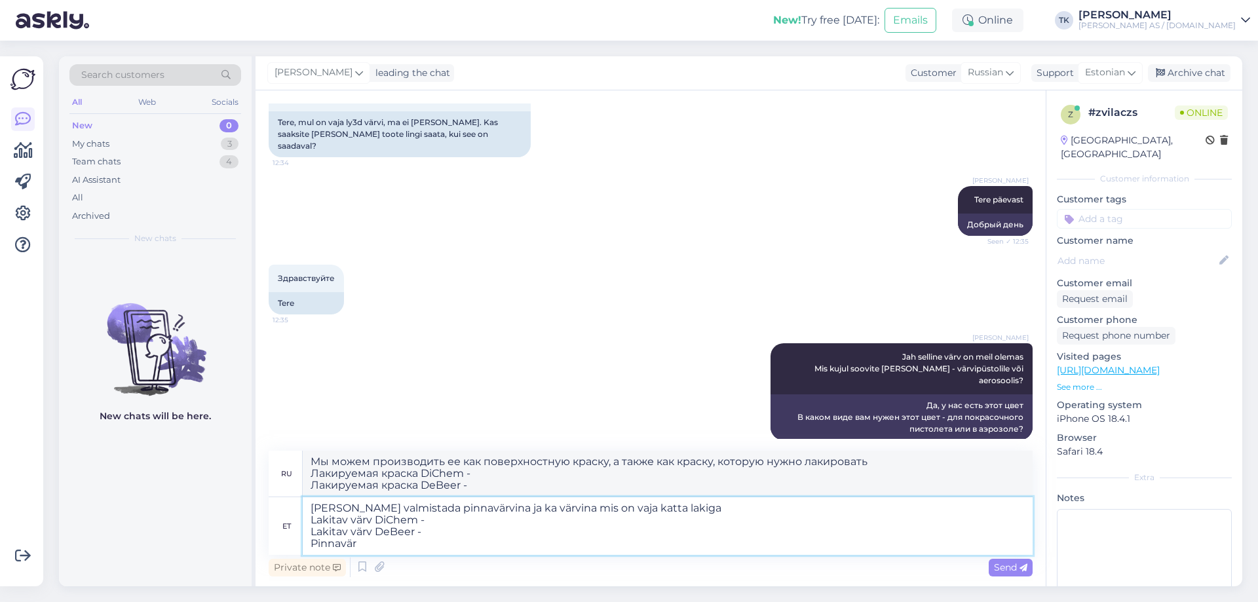
type textarea "[PERSON_NAME] valmistada pinnavärvina ja ka värvina mis on vaja katta lakiga La…"
type textarea "Мы можем производить ее как поверхностную краску, а также как краску, которую н…"
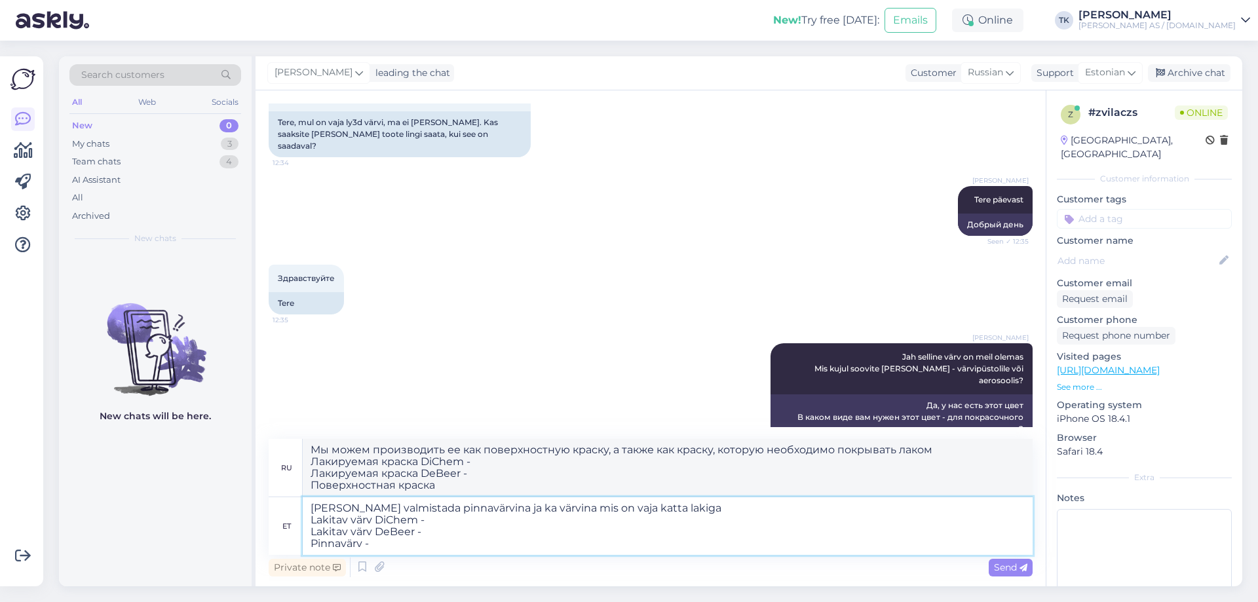
type textarea "[PERSON_NAME] valmistada pinnavärvina ja ka värvina mis on vaja katta lakiga La…"
type textarea "Мы можем производить ее как поверхностную краску, а также как краску, которую н…"
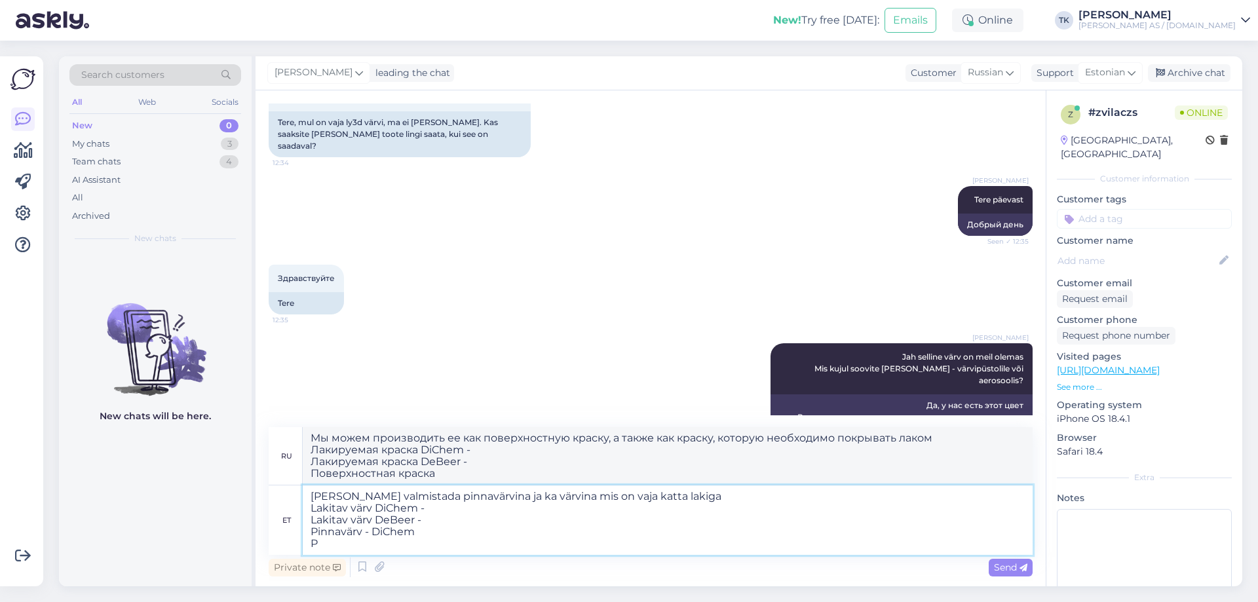
type textarea "[PERSON_NAME] valmistada pinnavärvina ja ka värvina mis on vaja katta lakiga La…"
type textarea "Мы можем производить её как поверхностную краску, а также как краску, которую н…"
type textarea "[PERSON_NAME] valmistada pinnavärvina ja ka värvina mis on vaja katta lakiga La…"
type textarea "Мы можем производить ее как поверхностную краску, а также как краску, которую н…"
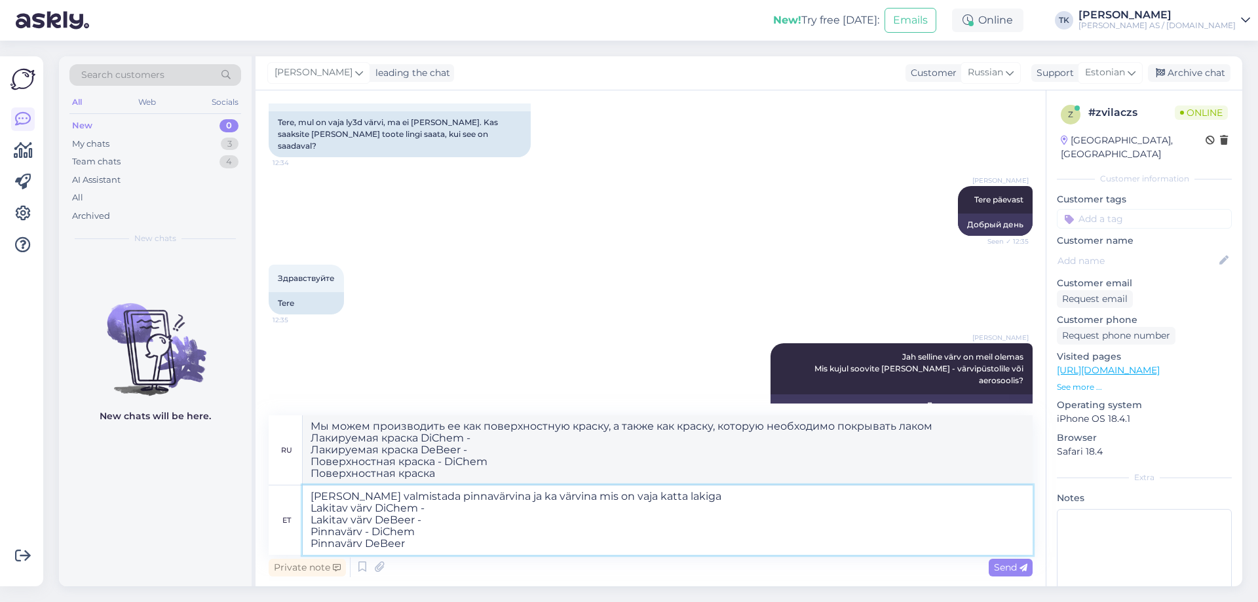
type textarea "[PERSON_NAME] valmistada pinnavärvina ja ka värvina mis on vaja katta lakiga La…"
type textarea "Мы можем производить её как поверхностную краску, а также как краску, которую н…"
type textarea "[PERSON_NAME] valmistada pinnavärvina ja ka värvina mis on vaja katta lakiga La…"
type textarea "Мы можем производить ее как поверхностную краску, а также как краску, которую н…"
drag, startPoint x: 362, startPoint y: 531, endPoint x: 312, endPoint y: 532, distance: 49.8
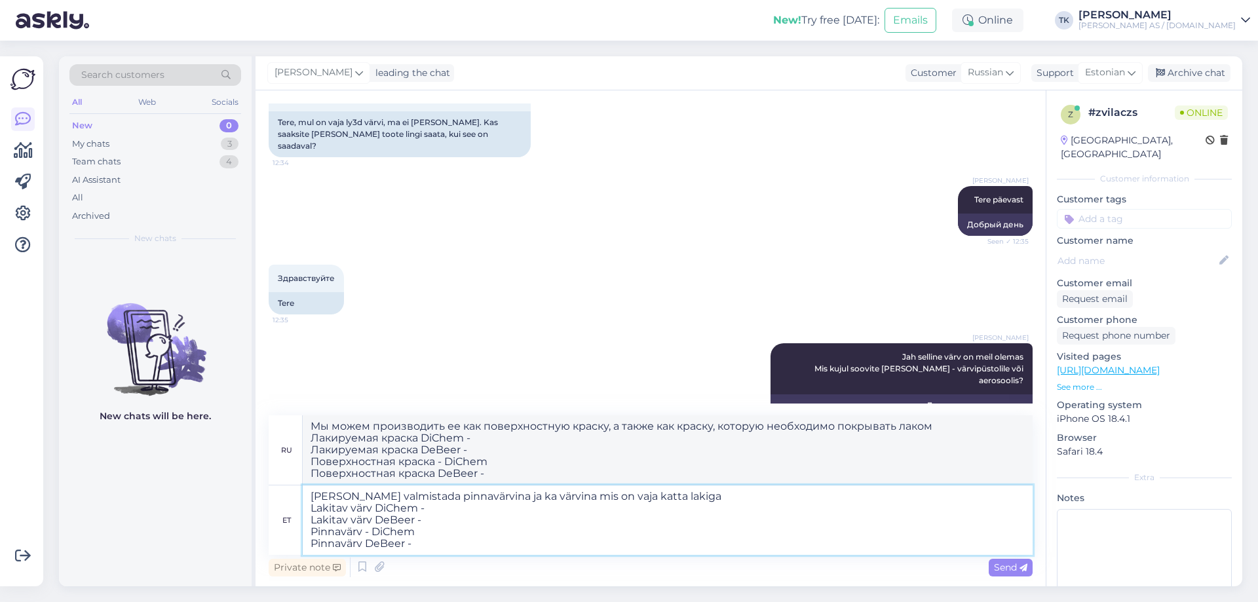
click at [312, 532] on textarea "[PERSON_NAME] valmistada pinnavärvina ja ka värvina mis on vaja katta lakiga La…" at bounding box center [668, 519] width 730 height 69
type textarea "[PERSON_NAME] valmistada pinnavärvina ja ka värvina mis on vaja katta lakiga La…"
type textarea "Мы можем производить ее как поверхностную краску, а также как краску, которую н…"
type textarea "[PERSON_NAME] valmistada pinnavärvina ja ka värvina mis on vaja katta lakiga La…"
type textarea "Мы можем производить ее как поверхностную краску, а также как краску, которую н…"
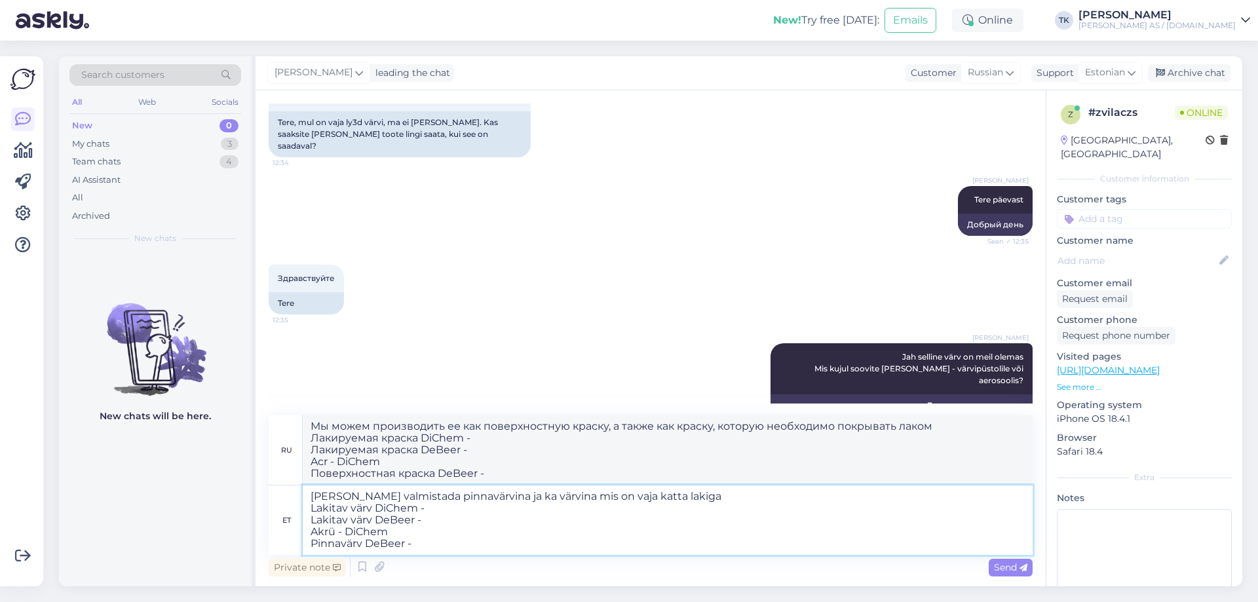
type textarea "[PERSON_NAME] valmistada pinnavärvina ja ka värvina mis on vaja katta lakiga La…"
type textarea "Мы можем производить ее как поверхностную краску, а также как краску, которую н…"
type textarea "[PERSON_NAME] valmistada pinnavärvina ja ka värvina mis on vaja katta lakiga La…"
type textarea "Мы можем производить ее как поверхностную краску, а также как краску, которую н…"
drag, startPoint x: 311, startPoint y: 543, endPoint x: 361, endPoint y: 543, distance: 49.8
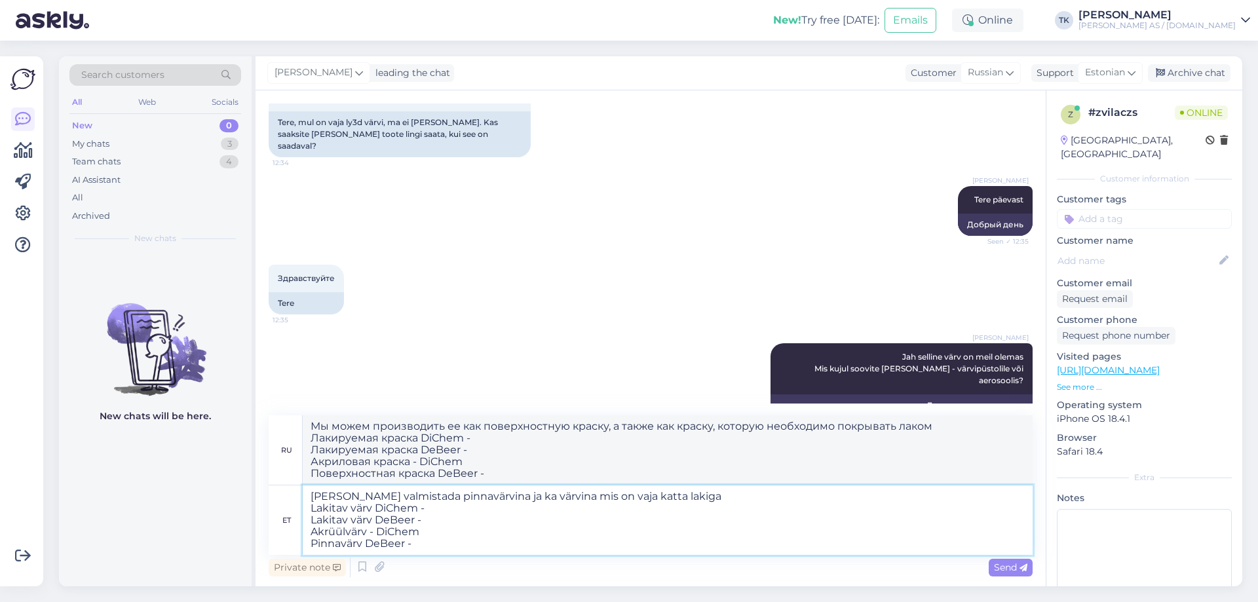
click at [361, 543] on textarea "[PERSON_NAME] valmistada pinnavärvina ja ka värvina mis on vaja katta lakiga La…" at bounding box center [668, 519] width 730 height 69
type textarea "[PERSON_NAME] valmistada pinnavärvina ja ka värvina mis on vaja katta lakiga La…"
type textarea "Мы можем производить ее как поверхностную краску, а также как краску, которую н…"
type textarea "[PERSON_NAME] valmistada pinnavärvina ja ka värvina mis on vaja katta lakiga La…"
type textarea "Мы можем производить ее как поверхностную краску, а также как краску, которую н…"
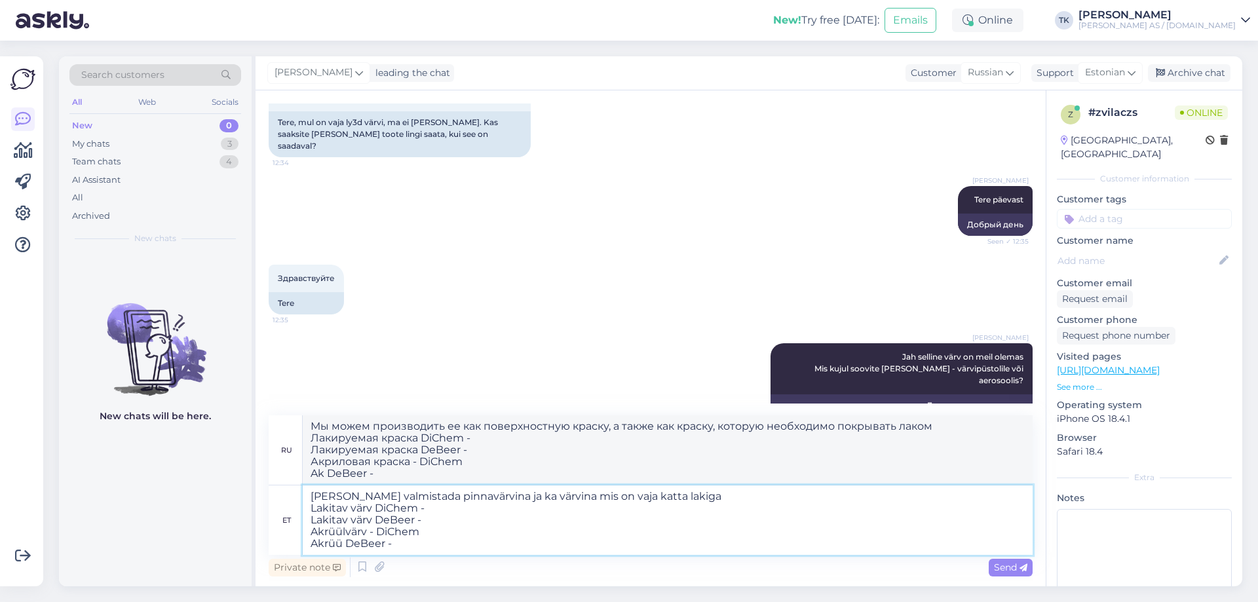
type textarea "[PERSON_NAME] valmistada pinnavärvina ja ka värvina mis on vaja katta lakiga La…"
type textarea "Мы можем производить ее как поверхностную краску, а также как краску, которую н…"
type textarea "[PERSON_NAME] valmistada pinnavärvina ja ka värvina mis on vaja katta lakiga La…"
type textarea "Мы можем производить ее как поверхностную краску, а также как краску, которую н…"
click at [464, 508] on textarea "[PERSON_NAME] valmistada pinnavärvina ja ka värvina mis on vaja katta lakiga La…" at bounding box center [668, 519] width 730 height 69
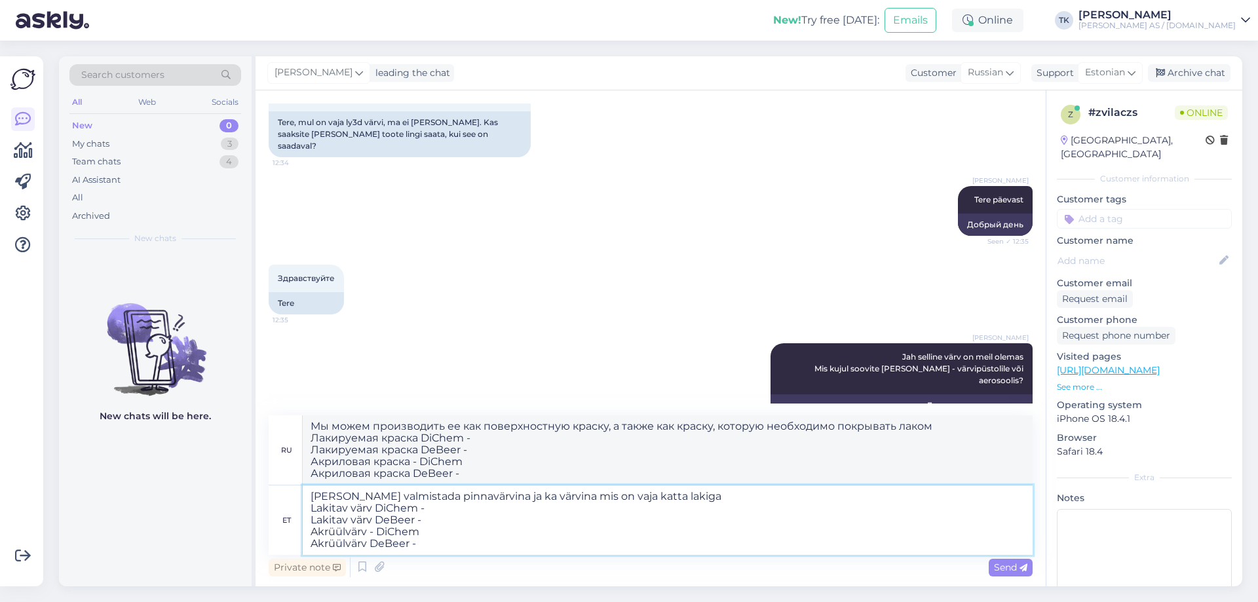
paste textarea "[URL][DOMAIN_NAME]"
type textarea "[PERSON_NAME] valmistada pinnavärvina ja ka värvina mis on vaja katta lakiga La…"
type textarea "Мы можем производить ее как поверхностную краску, а также как краску, которую н…"
click at [457, 522] on textarea "[PERSON_NAME] valmistada pinnavärvina ja ka värvina mis on vaja katta lakiga La…" at bounding box center [668, 519] width 730 height 69
paste textarea "[URL][DOMAIN_NAME]"
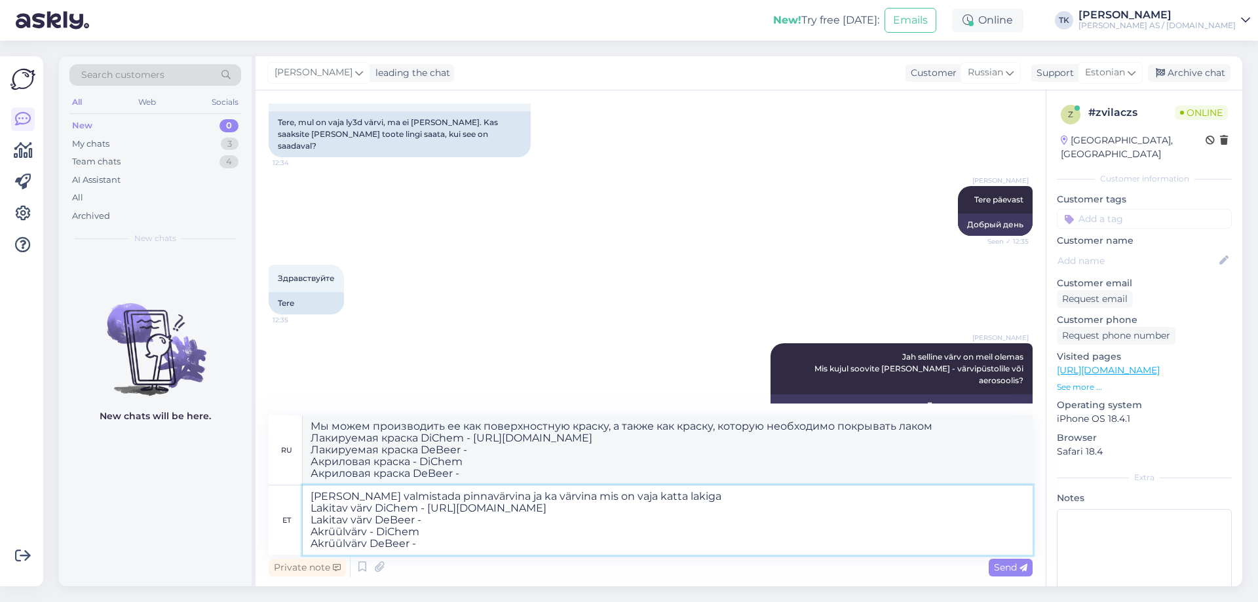
type textarea "[PERSON_NAME] valmistada pinnavärvina ja ka värvina mis on vaja katta lakiga La…"
type textarea "Мы можем производить ее как поверхностную краску, а также как краску, которую н…"
click at [466, 531] on textarea "[PERSON_NAME] valmistada pinnavärvina ja ka värvina mis on vaja katta lakiga La…" at bounding box center [668, 519] width 730 height 69
type textarea "[PERSON_NAME] valmistada pinnavärvina ja ka värvina mis on vaja katta lakiga La…"
type textarea "Мы можем производить ее как поверхностную краску, а также как краску, которую н…"
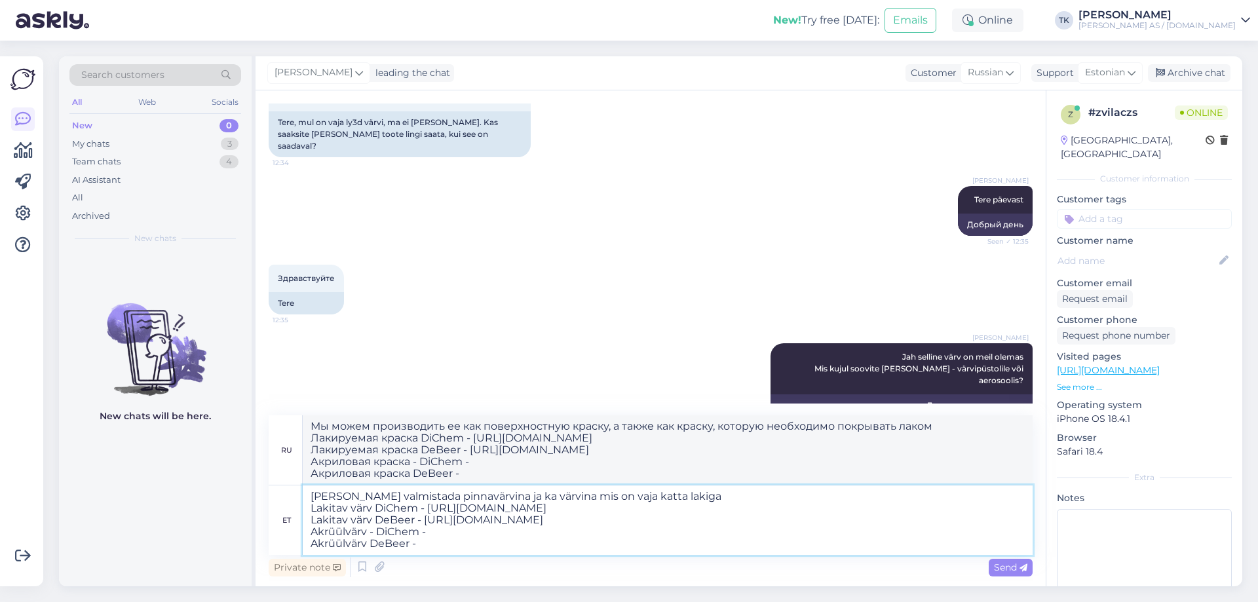
paste textarea "[URL][DOMAIN_NAME]"
type textarea "[PERSON_NAME] valmistada pinnavärvina ja ka värvina mis on vaja katta lakiga La…"
click at [433, 548] on textarea "[PERSON_NAME] valmistada pinnavärvina ja ka värvina mis on vaja katta lakiga La…" at bounding box center [668, 519] width 730 height 69
type textarea "Мы можем производить ее как поверхностную краску, а также как краску, которую н…"
paste textarea "[URL][DOMAIN_NAME]"
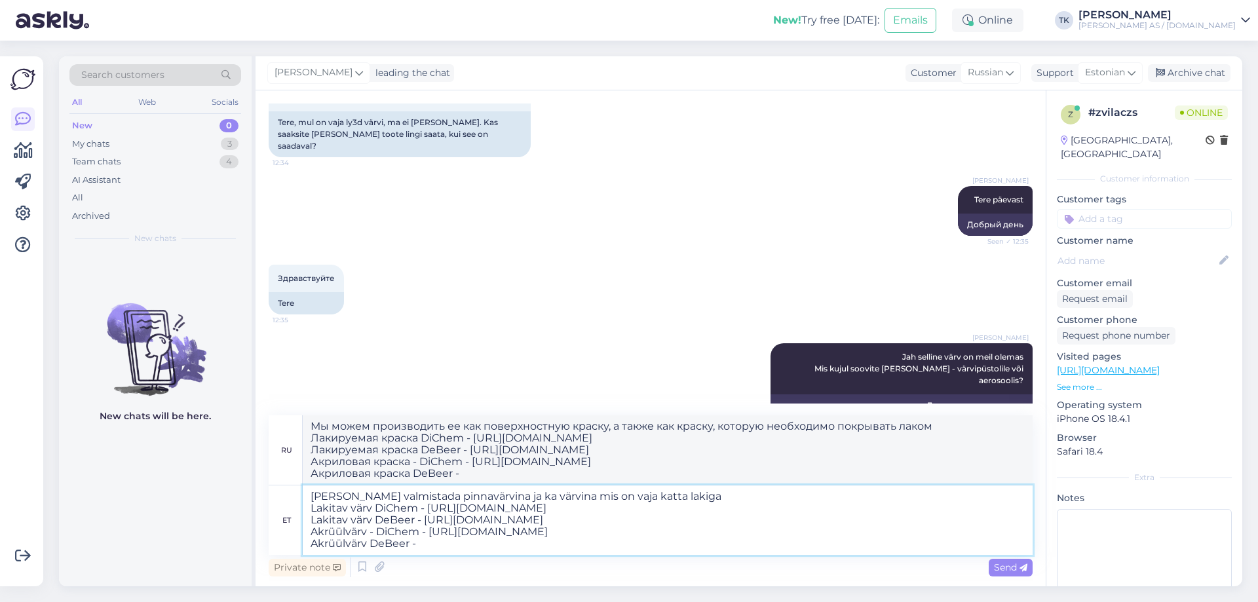
type textarea "[PERSON_NAME] valmistada pinnavärvina ja ka värvina mis on vaja katta lakiga La…"
type textarea "Мы можем производить ее как поверхностную краску, а также как краску, которую н…"
type textarea "[PERSON_NAME] valmistada pinnavärvina ja ka värvina mis on vaja katta lakiga La…"
click at [1006, 565] on span "Send" at bounding box center [1010, 568] width 33 height 12
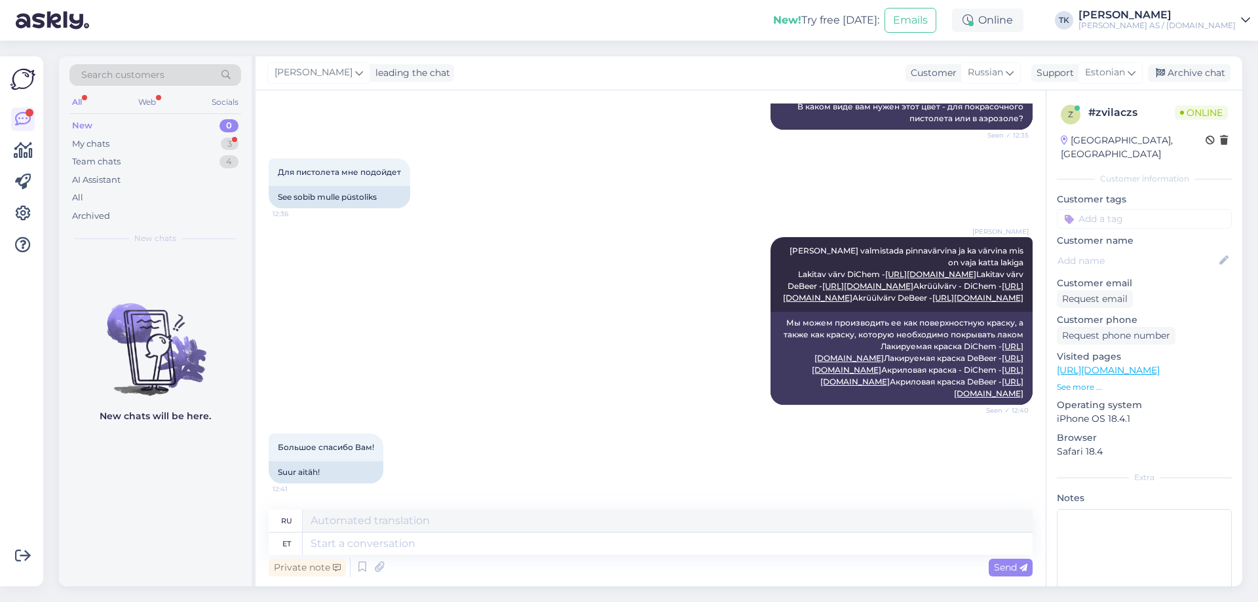
scroll to position [529, 0]
click at [346, 543] on textarea at bounding box center [668, 544] width 730 height 22
type textarea "Palun"
type textarea "Пожалуйста"
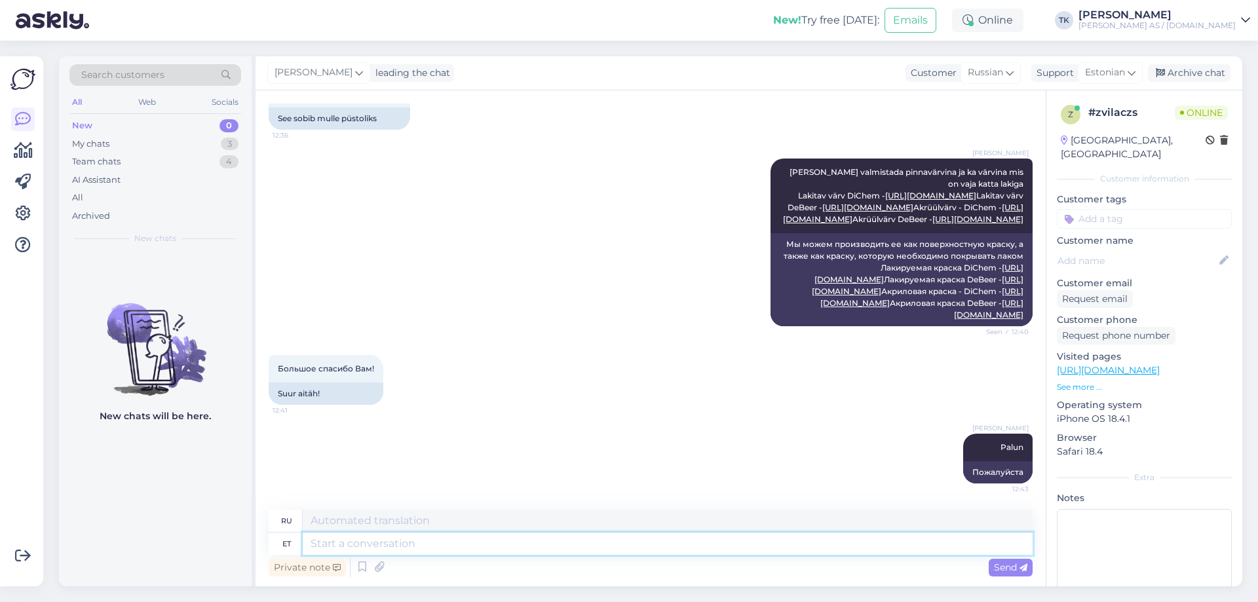
scroll to position [608, 0]
click at [83, 140] on div "My chats" at bounding box center [90, 144] width 37 height 13
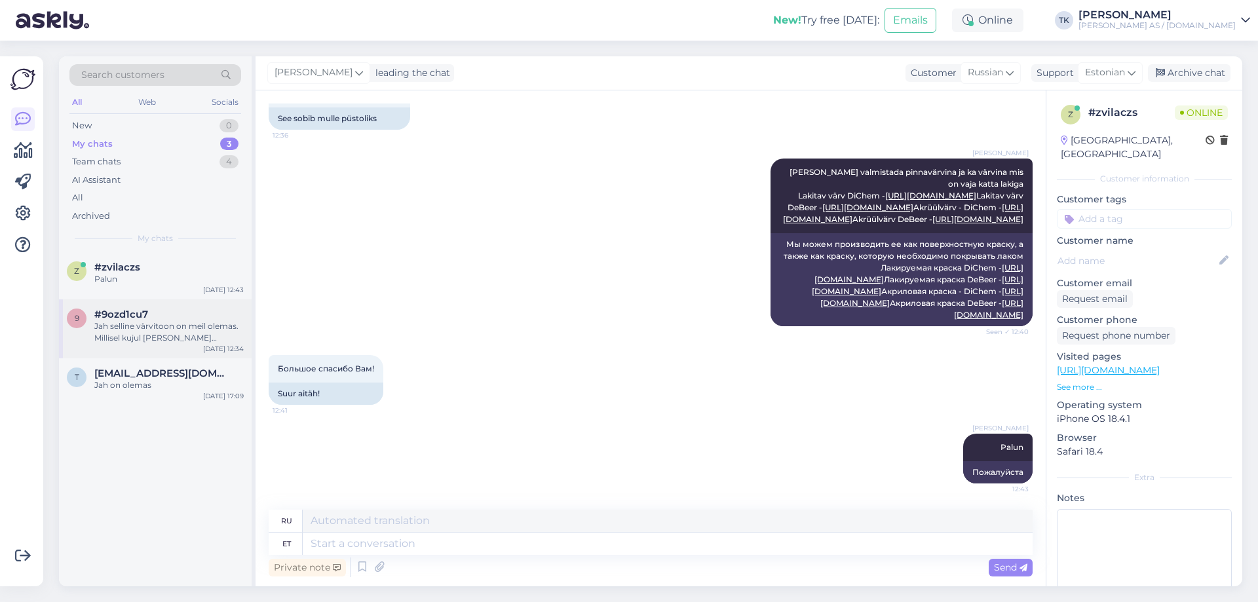
click at [126, 324] on div "Jah selline värvitoon on meil olemas. Millisel kujul [PERSON_NAME] soovite? Vär…" at bounding box center [168, 332] width 149 height 24
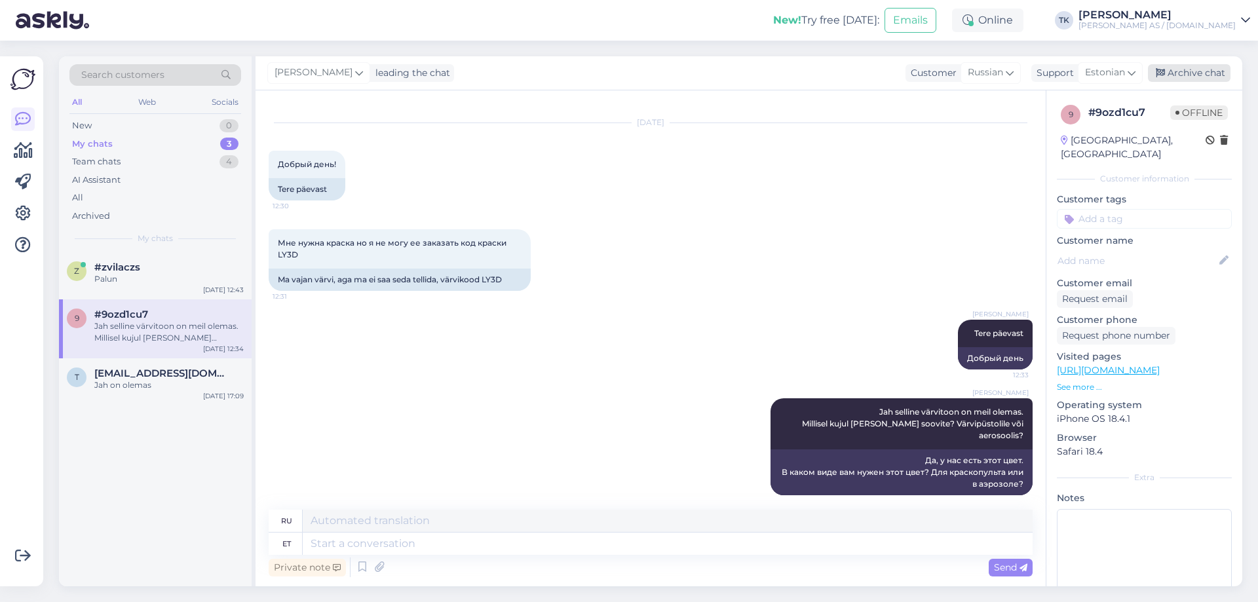
click at [1208, 69] on div "Archive chat" at bounding box center [1189, 73] width 83 height 18
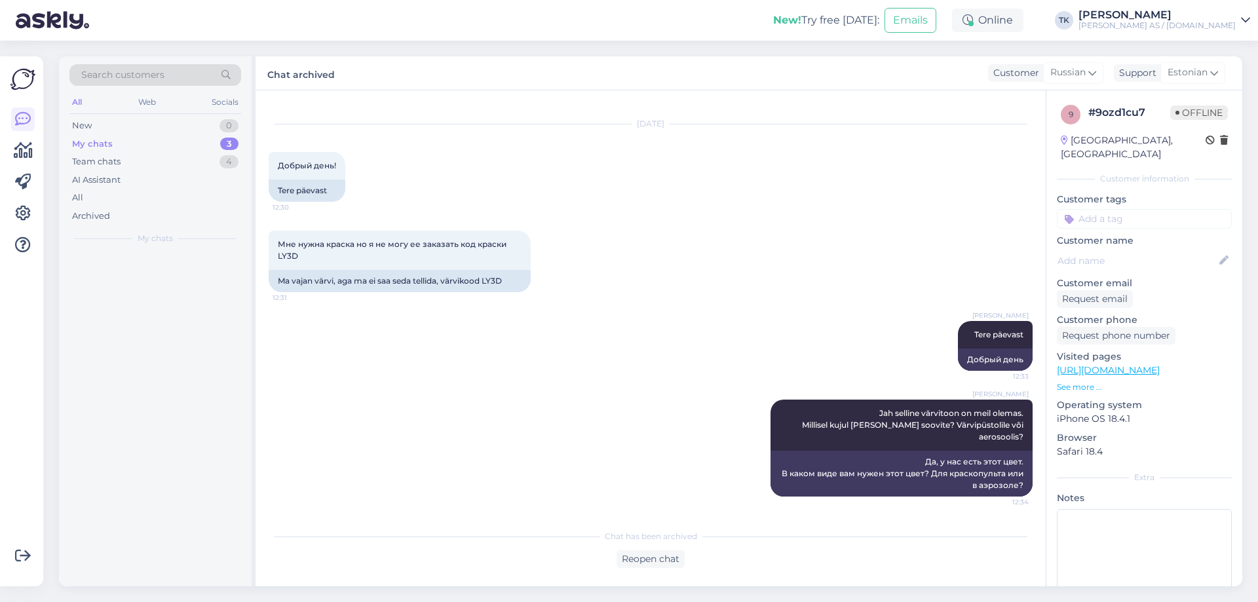
scroll to position [9, 0]
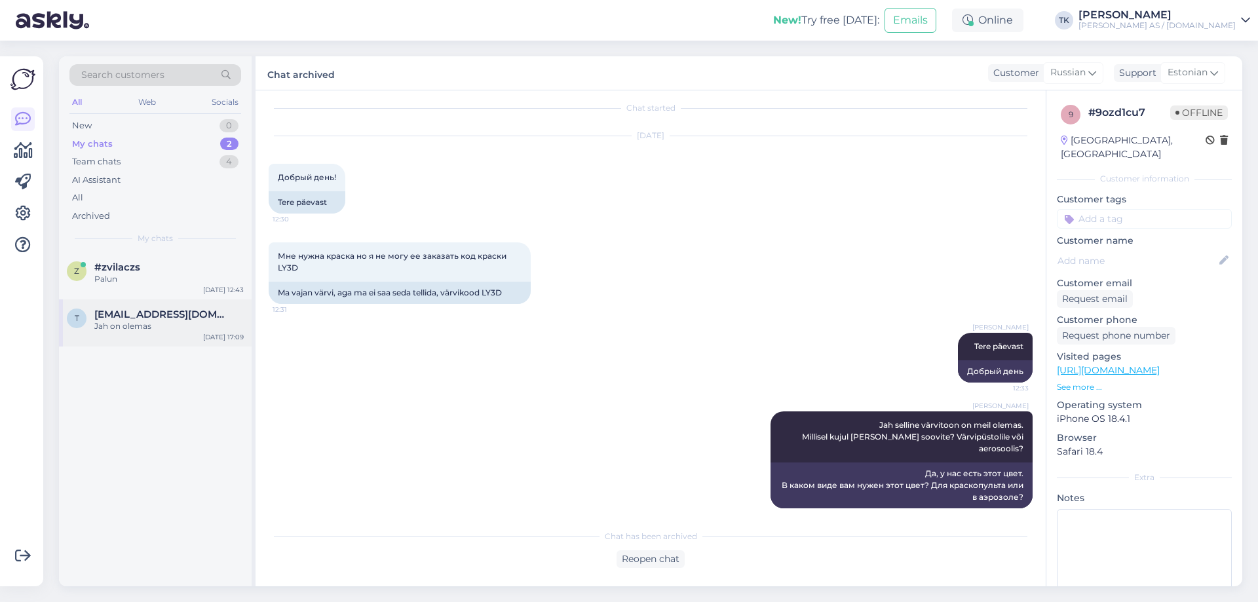
click at [128, 322] on div "Jah on olemas" at bounding box center [168, 326] width 149 height 12
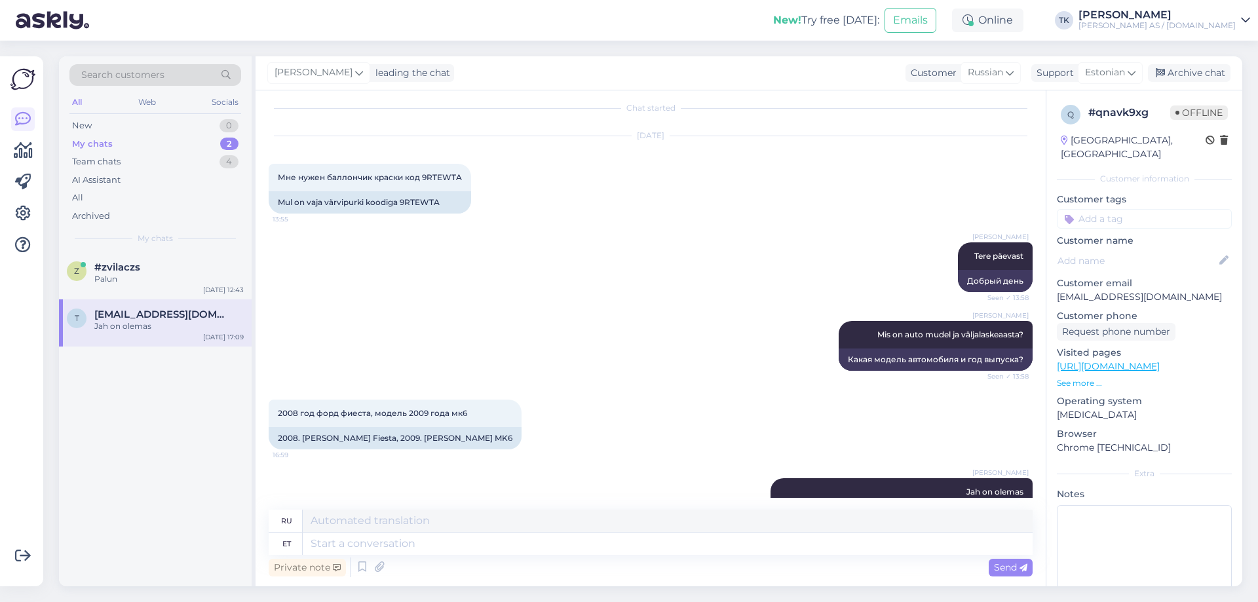
scroll to position [195, 0]
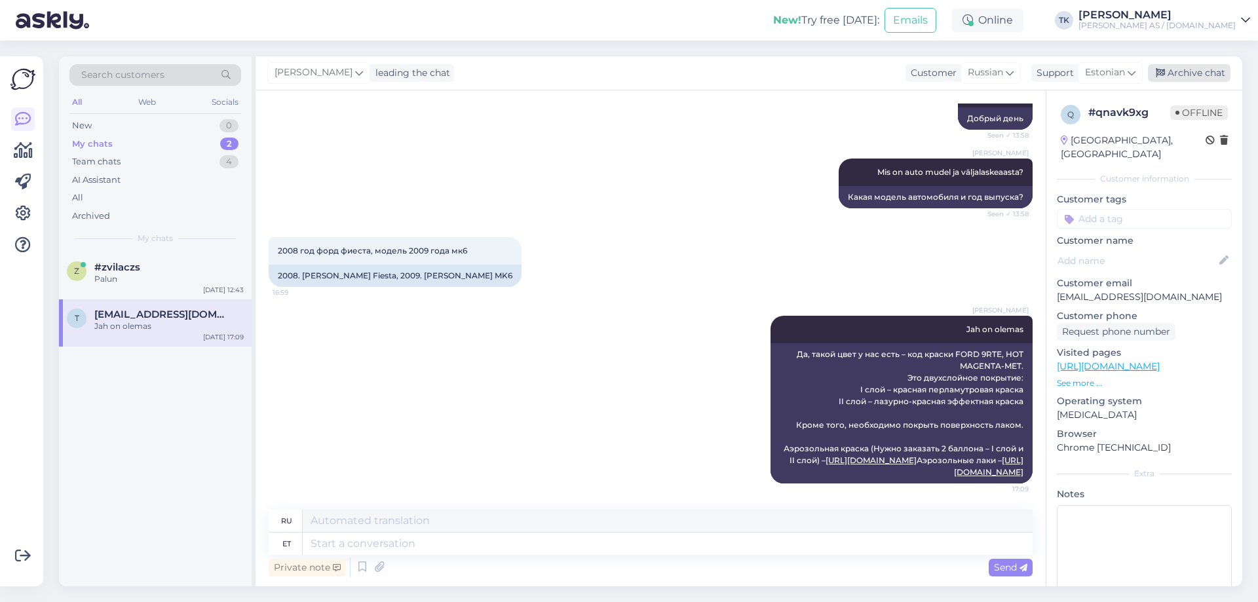
click at [1196, 72] on div "Archive chat" at bounding box center [1189, 73] width 83 height 18
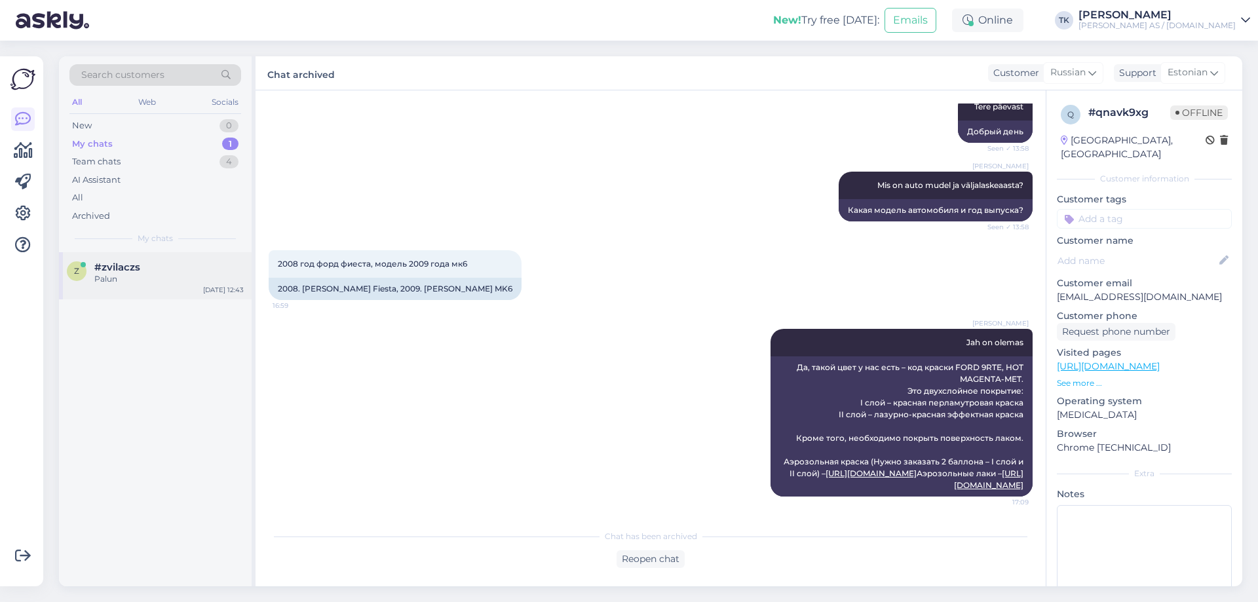
click at [115, 273] on div "Palun" at bounding box center [168, 279] width 149 height 12
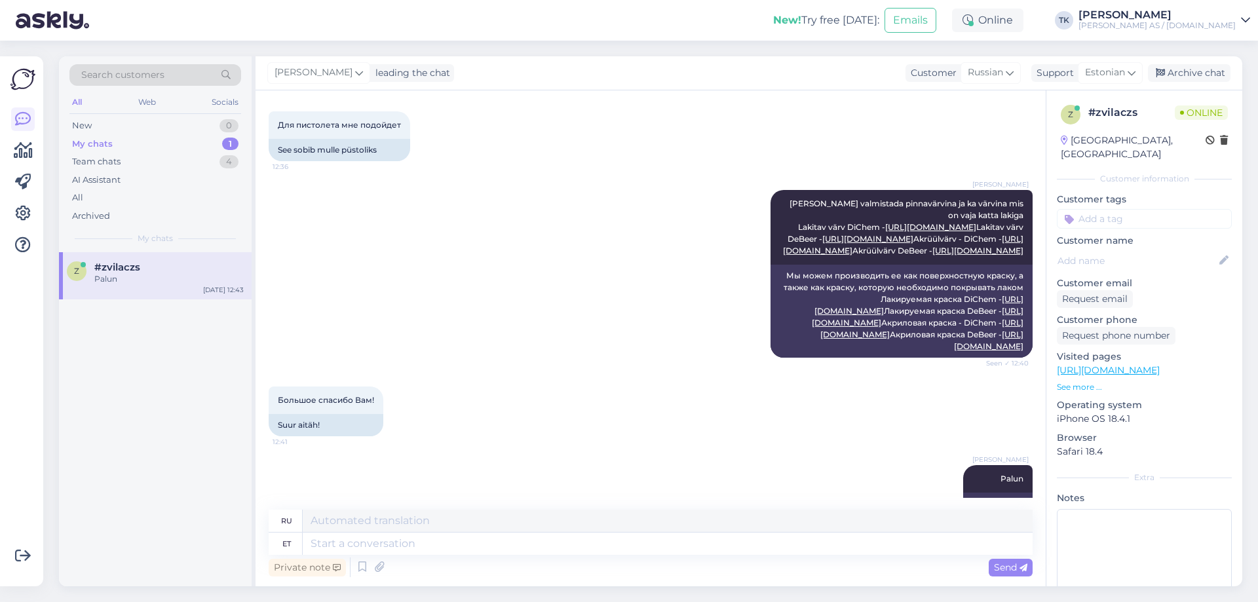
scroll to position [0, 0]
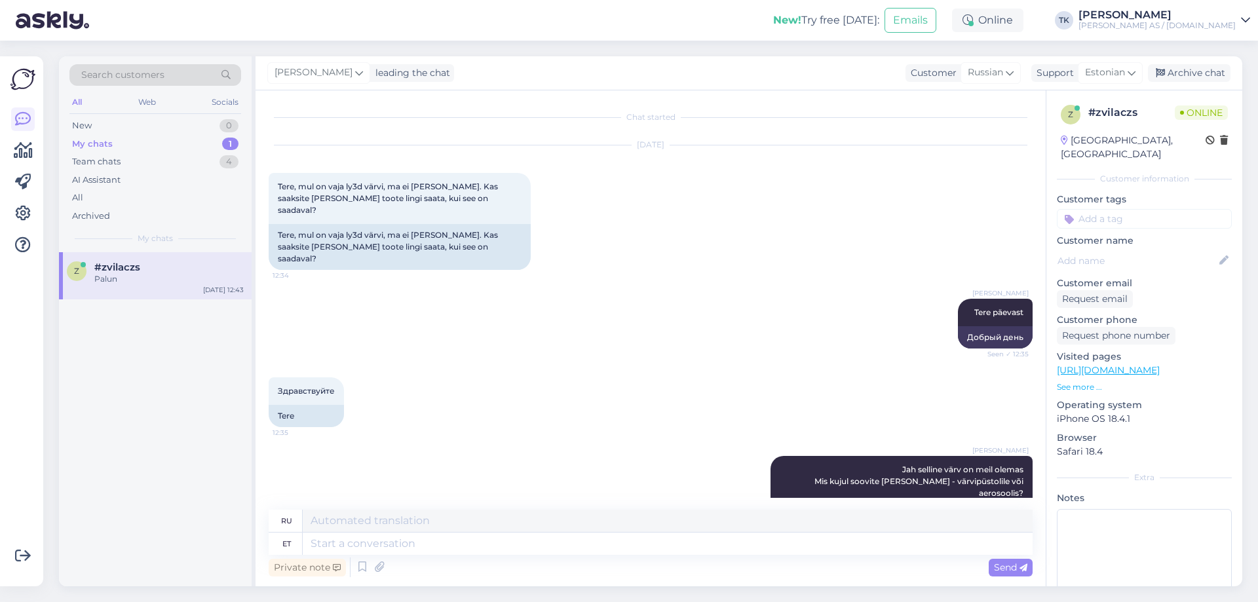
click at [1082, 381] on p "See more ..." at bounding box center [1144, 387] width 175 height 12
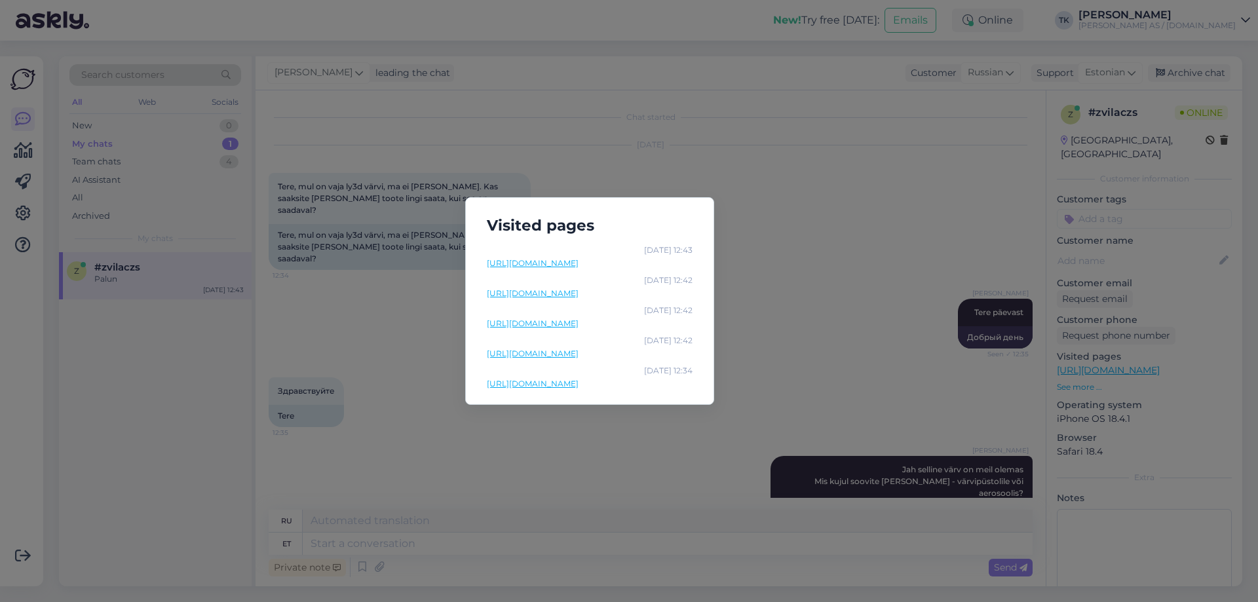
click at [600, 381] on link "[URL][DOMAIN_NAME]" at bounding box center [590, 384] width 206 height 12
click at [603, 263] on link "[URL][DOMAIN_NAME]" at bounding box center [590, 263] width 206 height 12
click at [790, 191] on div "Visited pages [DATE] 12:43 [URL][DOMAIN_NAME] [DATE] 12:42 [URL][DOMAIN_NAME] […" at bounding box center [629, 301] width 1258 height 602
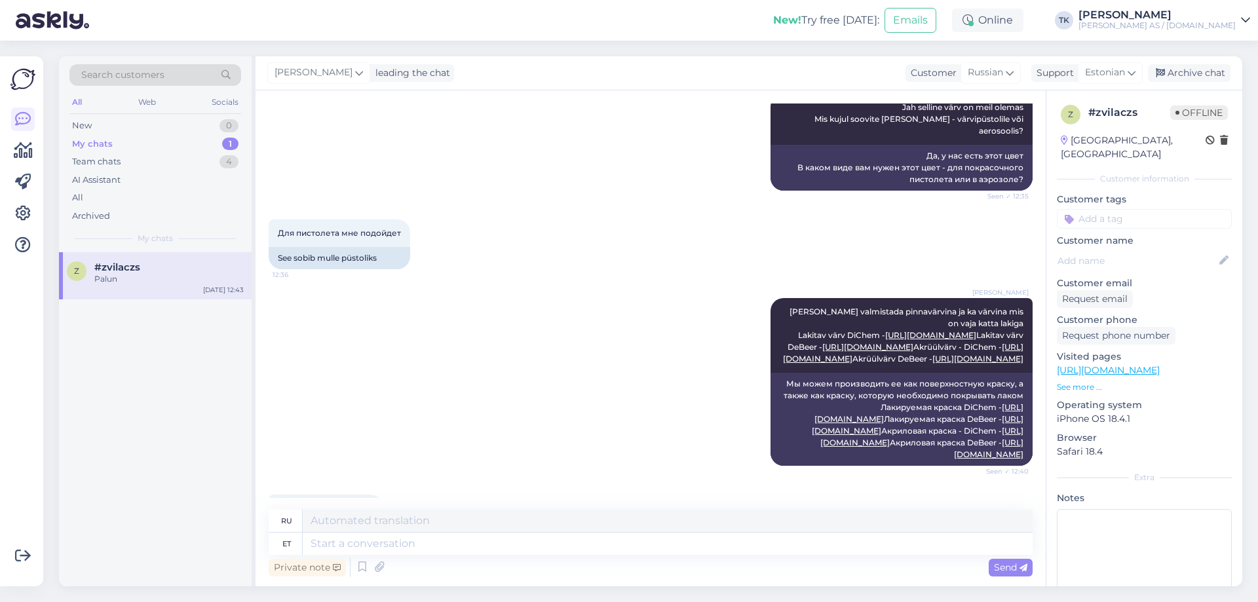
scroll to position [608, 0]
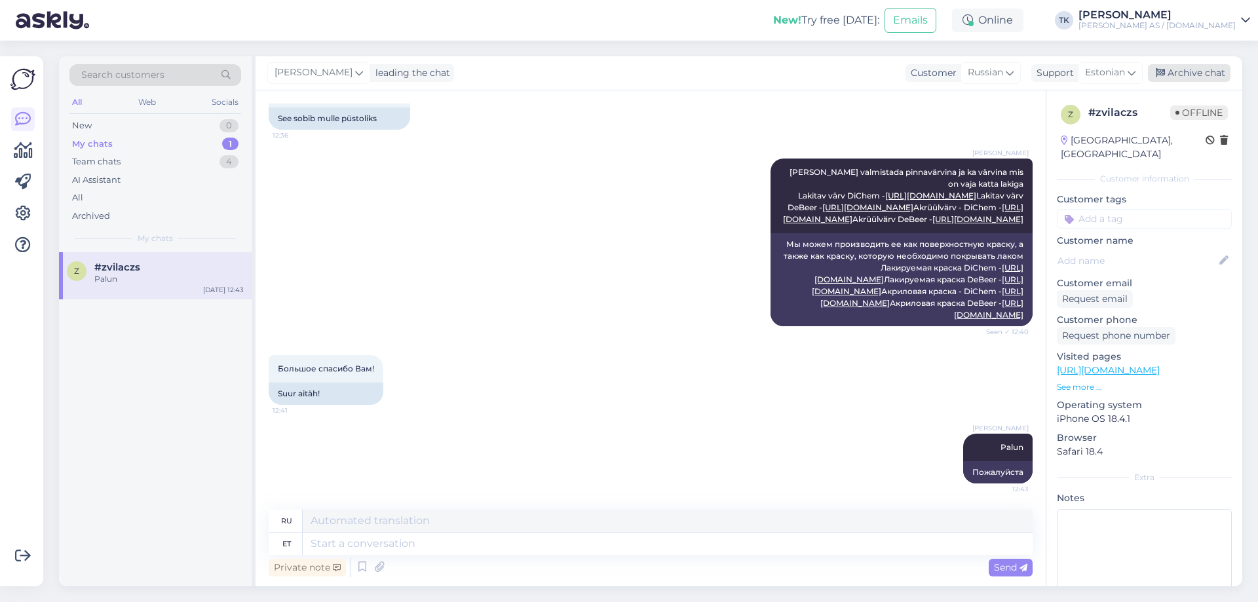
click at [1202, 70] on div "Archive chat" at bounding box center [1189, 73] width 83 height 18
